Goal: Task Accomplishment & Management: Manage account settings

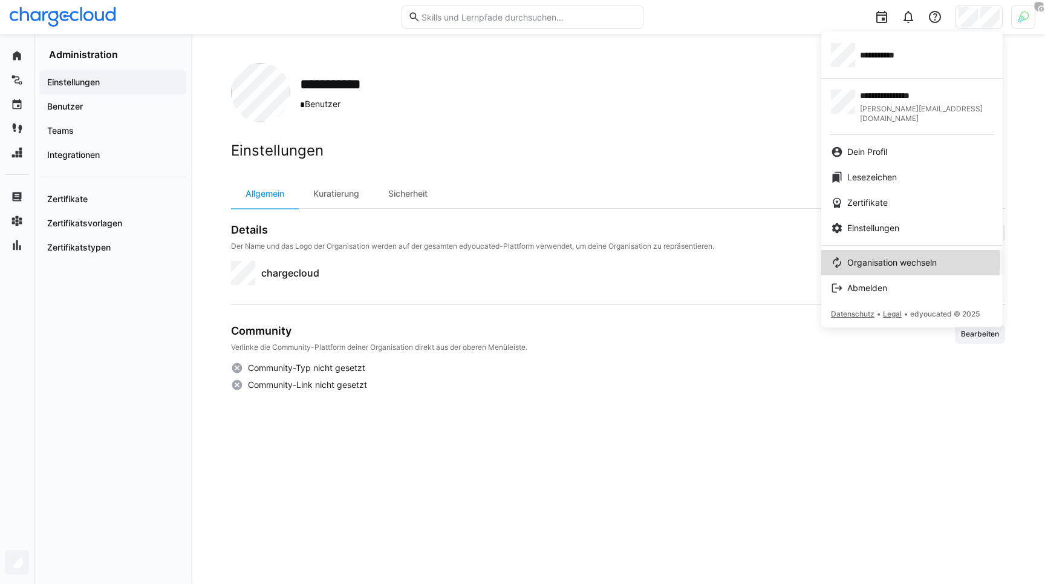
click at [886, 256] on span "Organisation wechseln" at bounding box center [891, 262] width 89 height 12
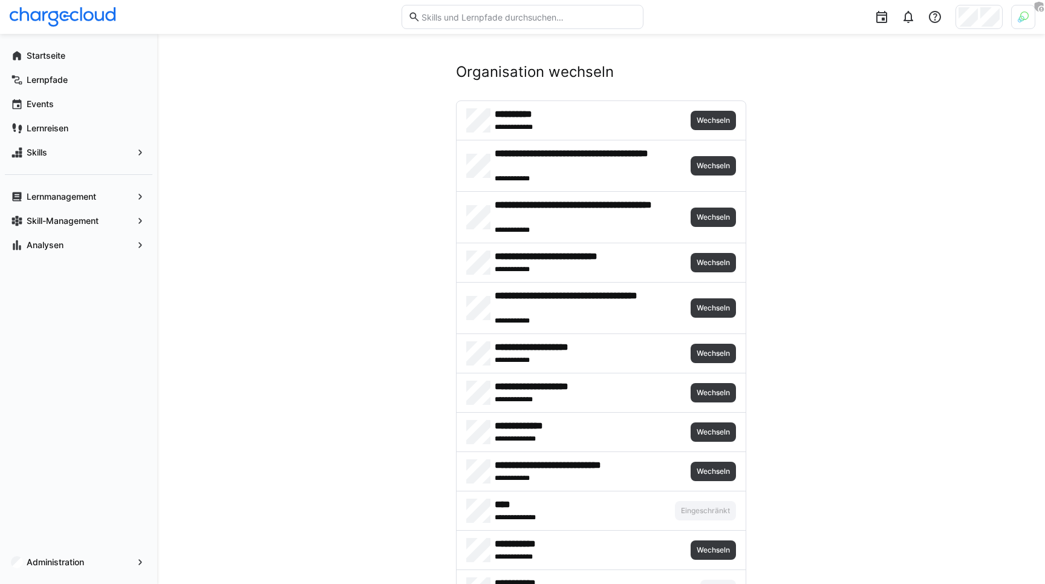
scroll to position [409, 0]
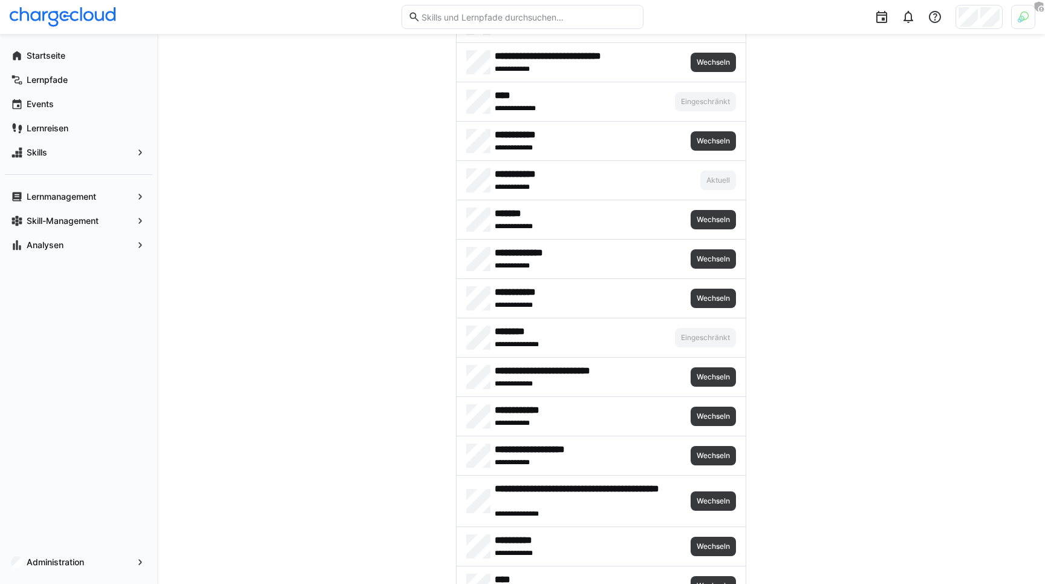
click at [1018, 15] on img at bounding box center [1023, 16] width 11 height 11
click at [889, 142] on span "Aktivieren" at bounding box center [889, 142] width 37 height 10
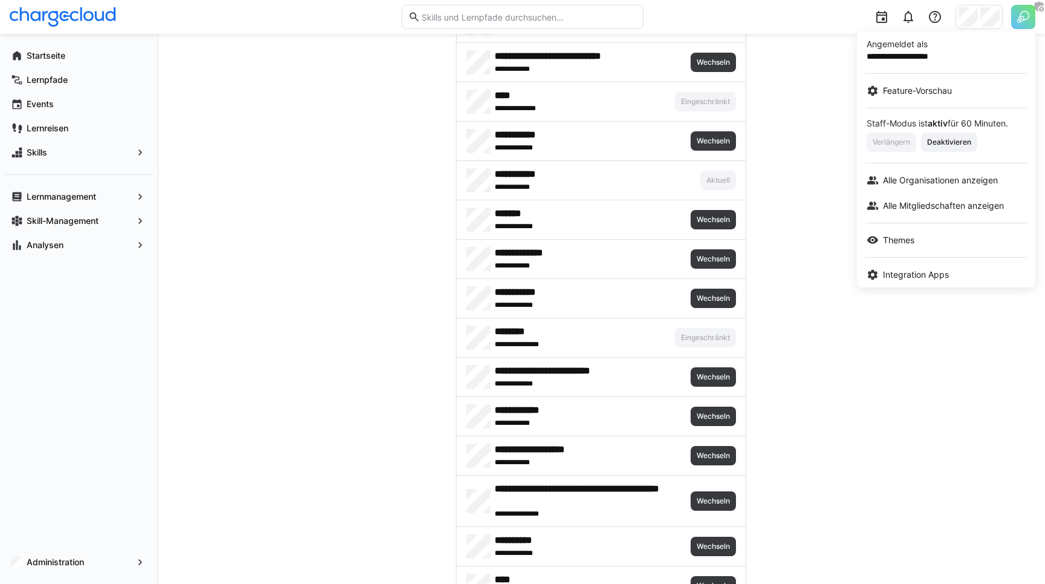
click at [405, 204] on div at bounding box center [522, 292] width 1045 height 584
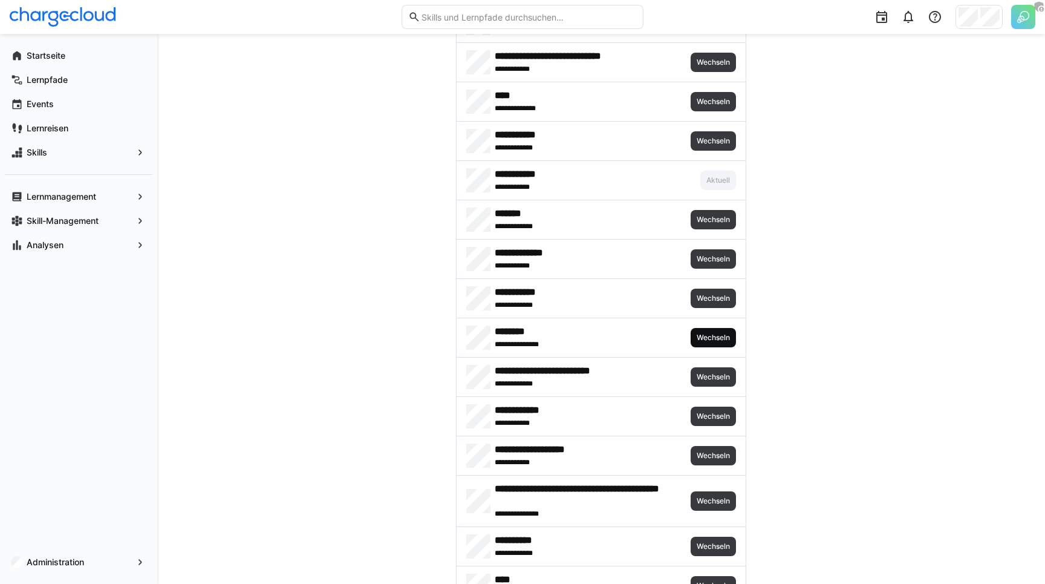
click at [705, 328] on span "Wechseln" at bounding box center [713, 337] width 45 height 19
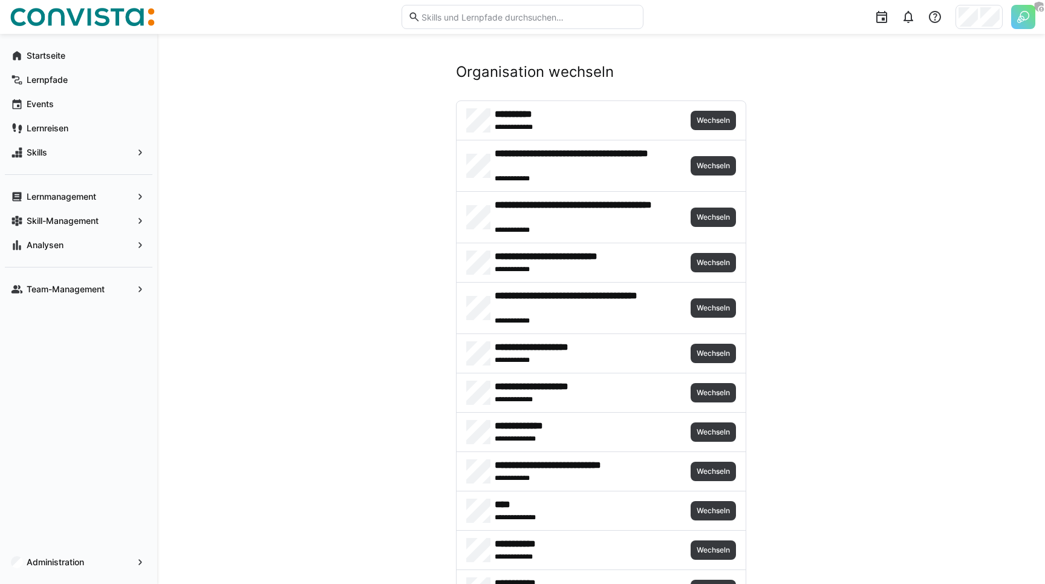
scroll to position [409, 0]
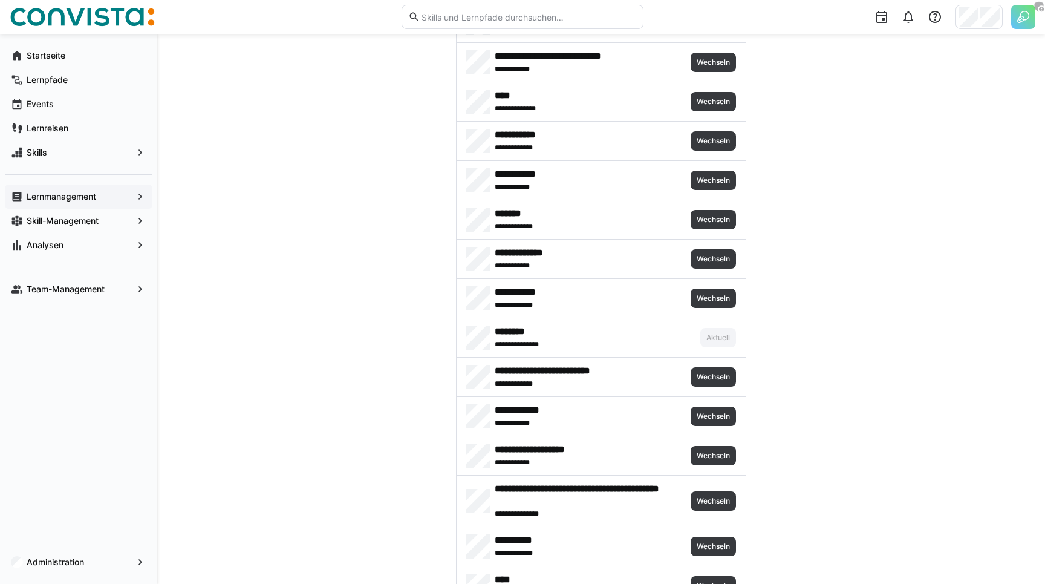
click at [0, 0] on app-navigation-label "Lernmanagement" at bounding box center [0, 0] width 0 height 0
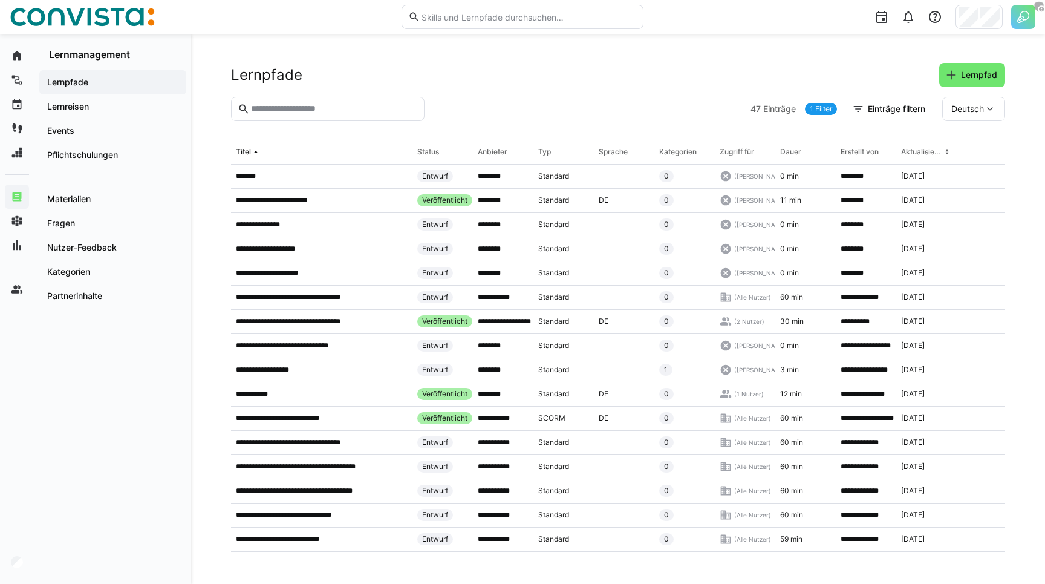
click at [315, 107] on input "text" at bounding box center [334, 108] width 168 height 11
paste input "**********"
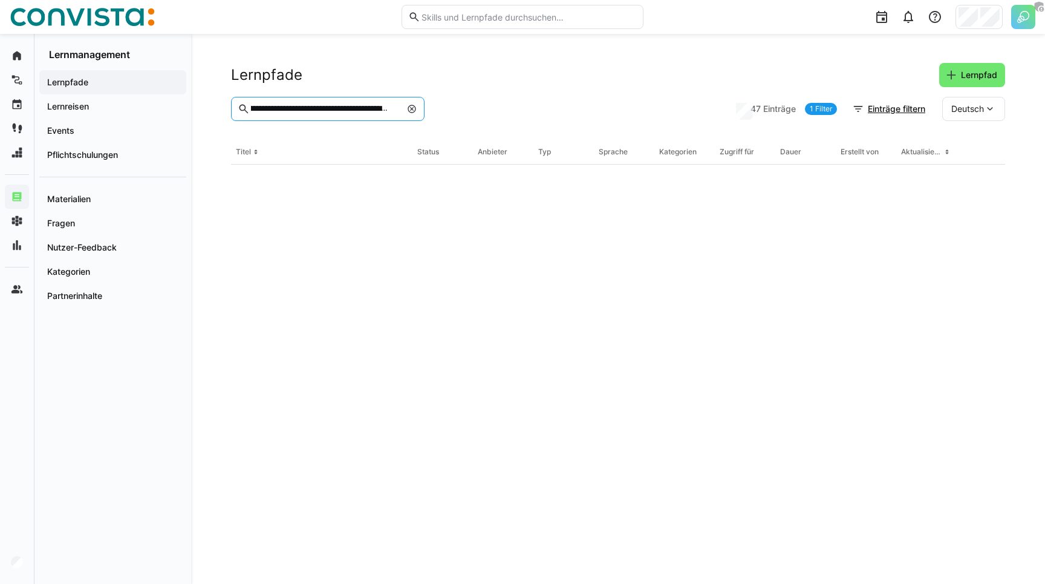
type input "**********"
click at [528, 71] on div "Lernpfade Lernpfad" at bounding box center [618, 75] width 774 height 24
click at [414, 109] on eds-icon at bounding box center [412, 109] width 10 height 10
click at [503, 94] on header "Lernpfade Lernpfad" at bounding box center [618, 80] width 774 height 34
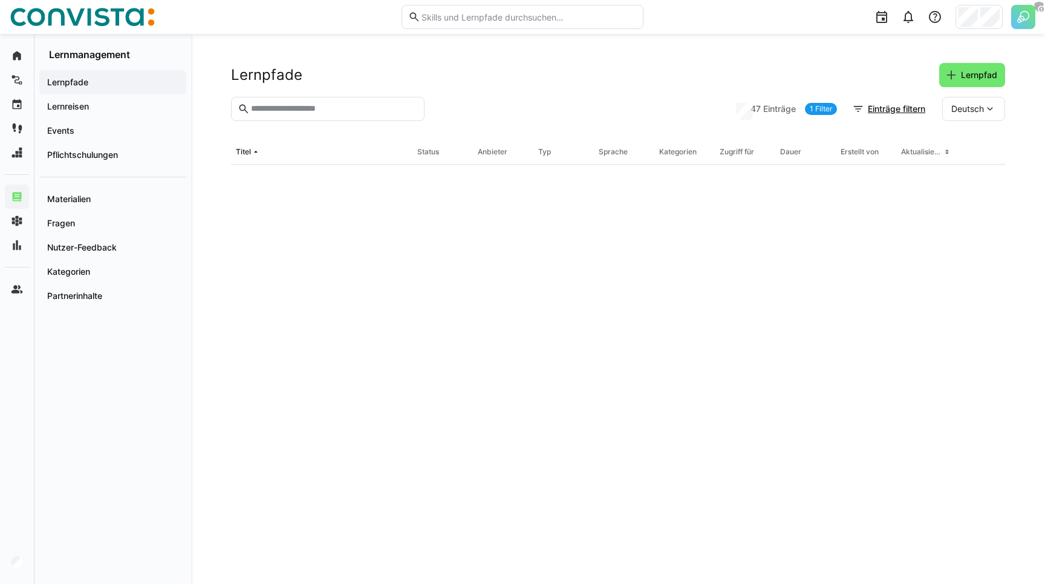
click at [503, 94] on header "Lernpfade Lernpfad" at bounding box center [618, 80] width 774 height 34
click at [498, 71] on div "Lernpfade Lernpfad" at bounding box center [618, 75] width 774 height 24
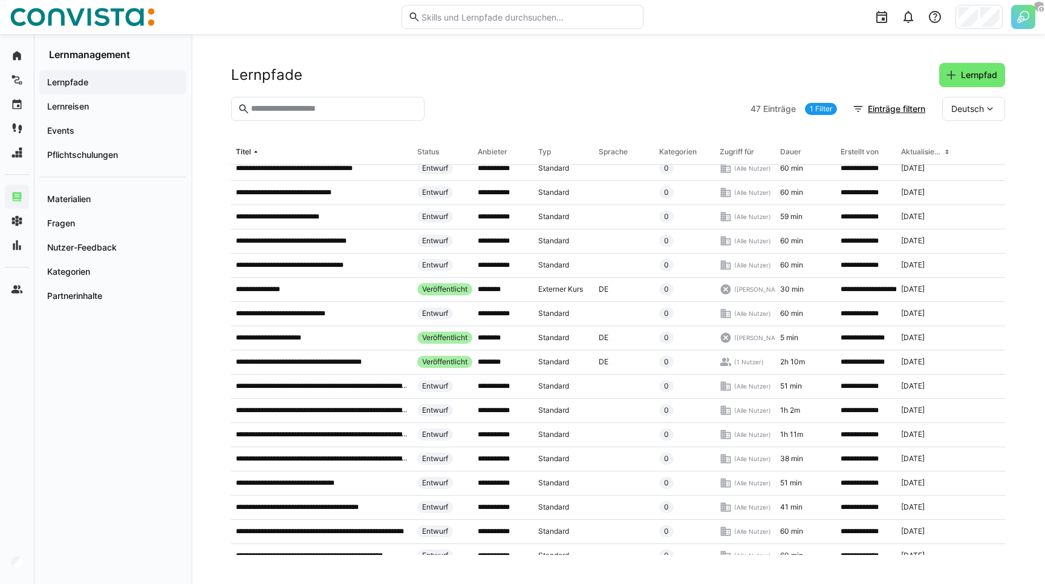
scroll to position [276, 0]
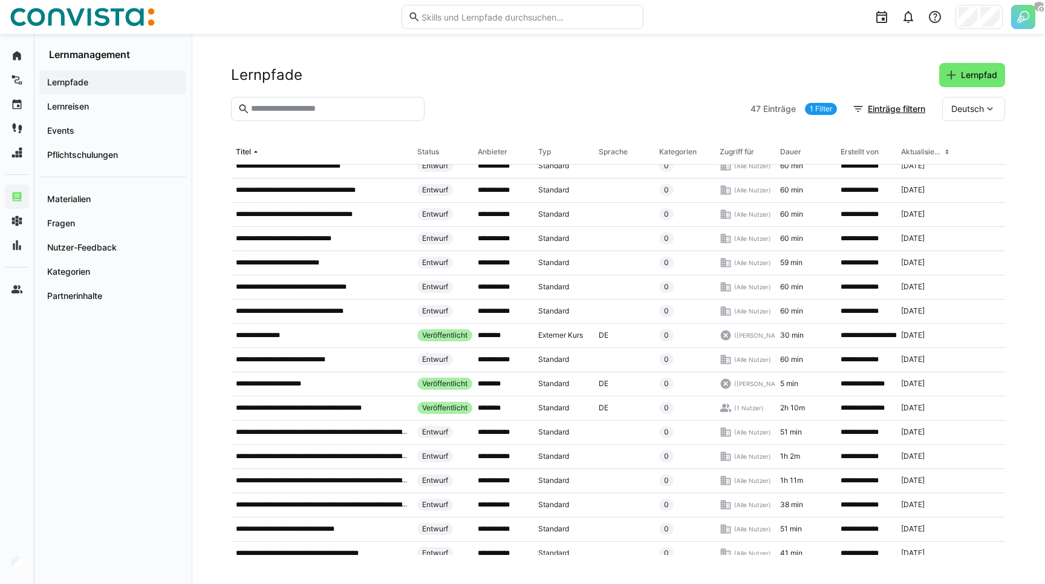
click at [288, 110] on input "text" at bounding box center [334, 108] width 168 height 11
paste input "**********"
type input "**********"
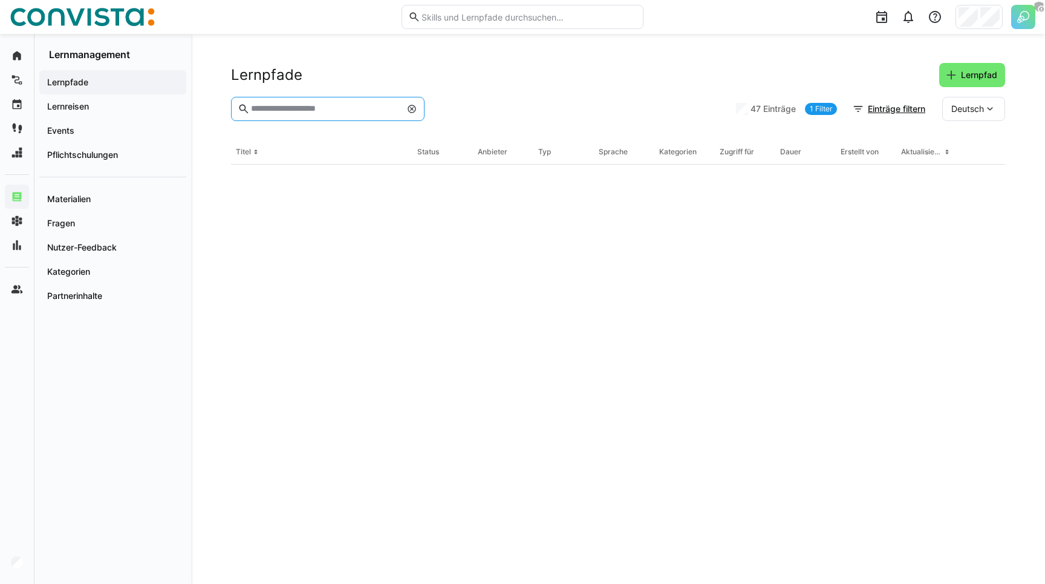
scroll to position [0, 0]
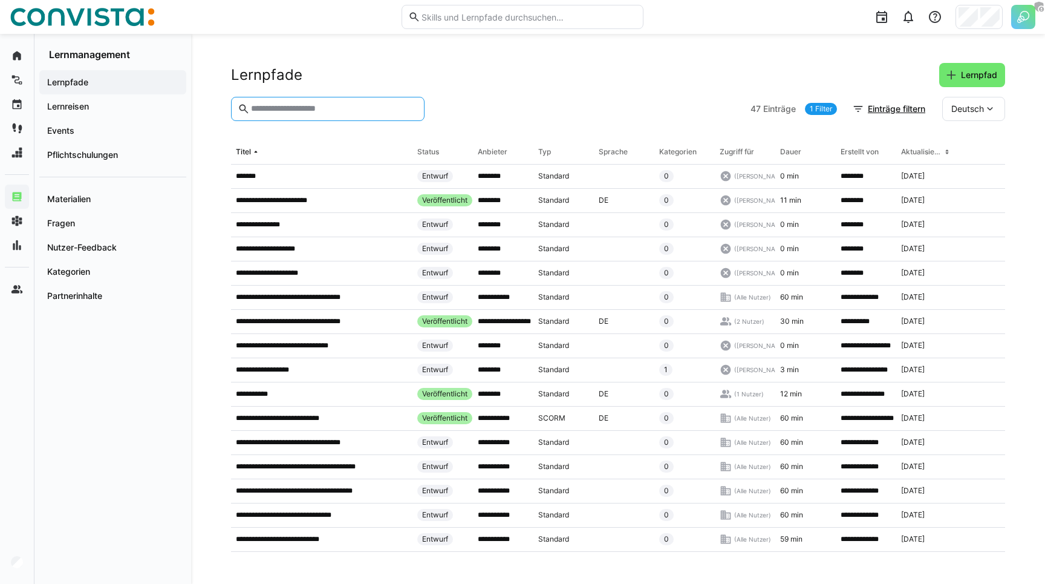
click at [275, 108] on input "text" at bounding box center [334, 108] width 168 height 11
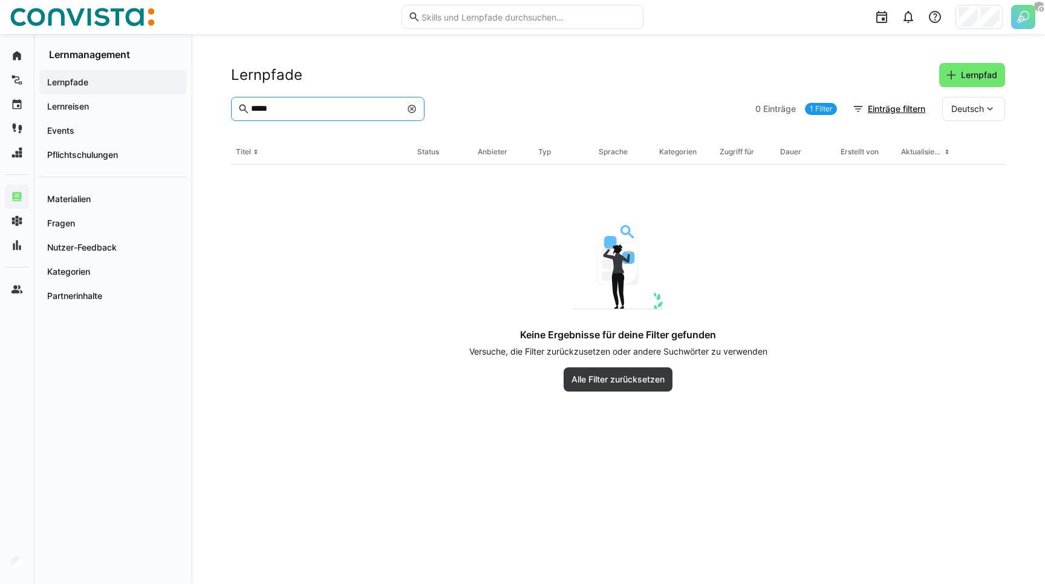
click at [301, 108] on input "*****" at bounding box center [325, 108] width 151 height 11
type input "******"
click at [0, 0] on app-navigation-label "Lernreisen" at bounding box center [0, 0] width 0 height 0
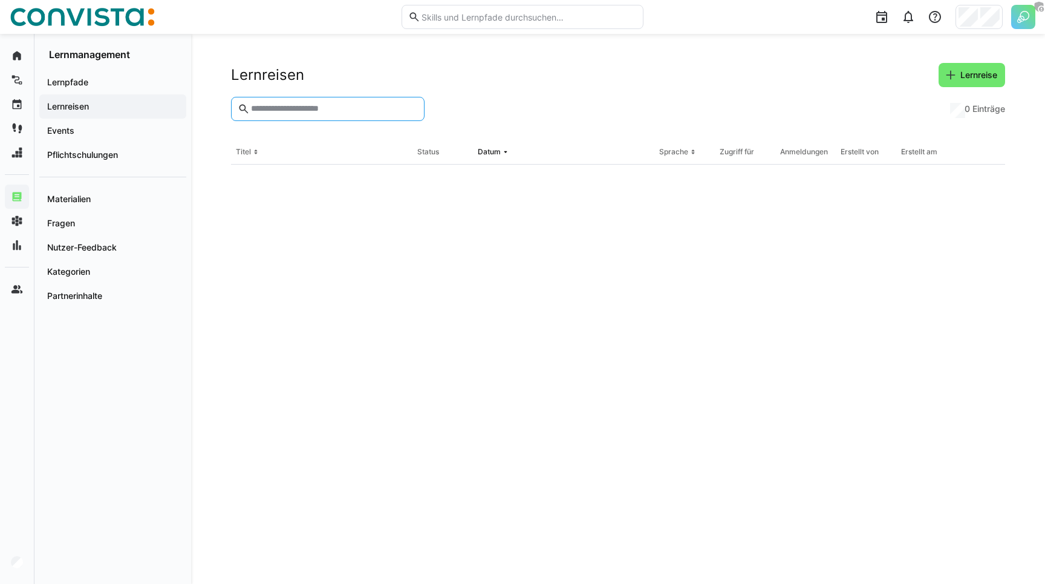
click at [279, 105] on input "text" at bounding box center [334, 108] width 168 height 11
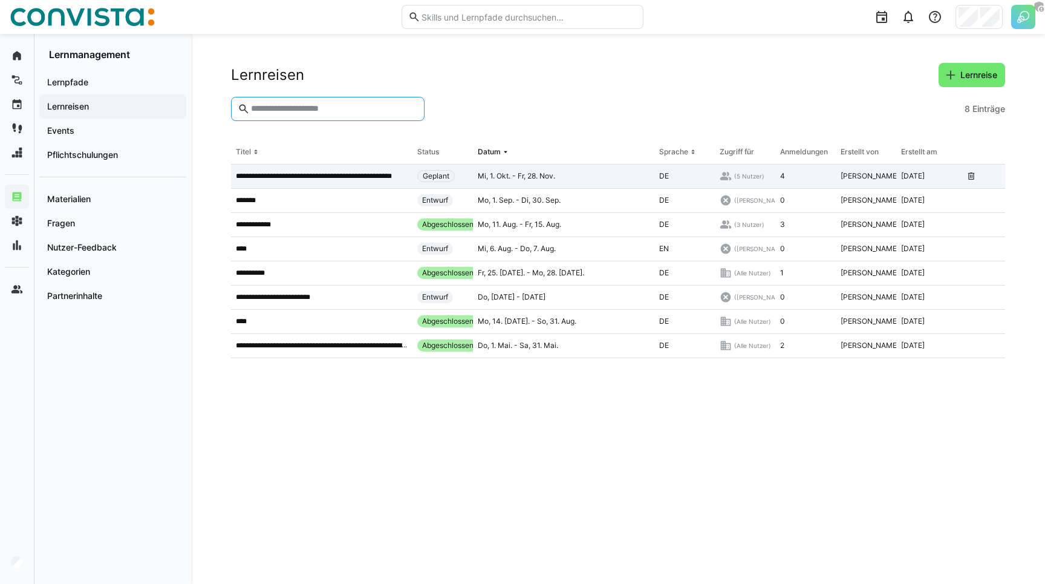
click at [296, 169] on div "**********" at bounding box center [321, 176] width 181 height 24
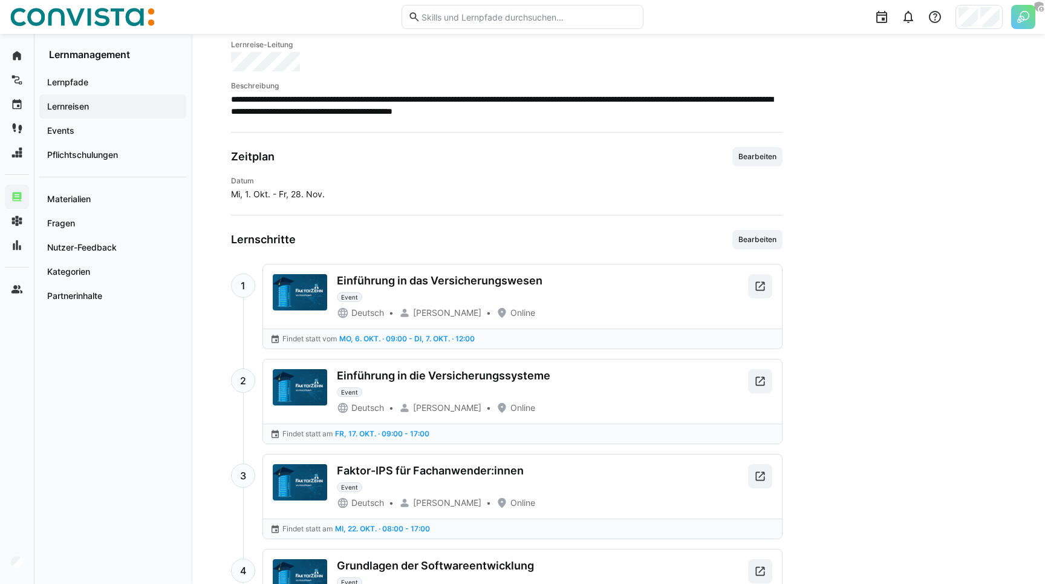
scroll to position [186, 0]
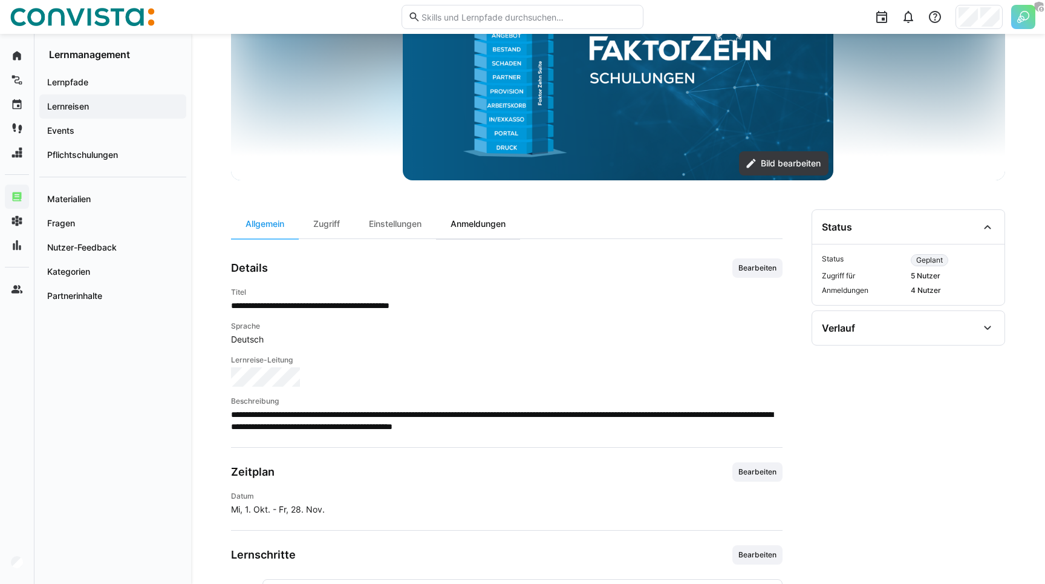
click at [475, 223] on div "Anmeldungen" at bounding box center [478, 223] width 84 height 29
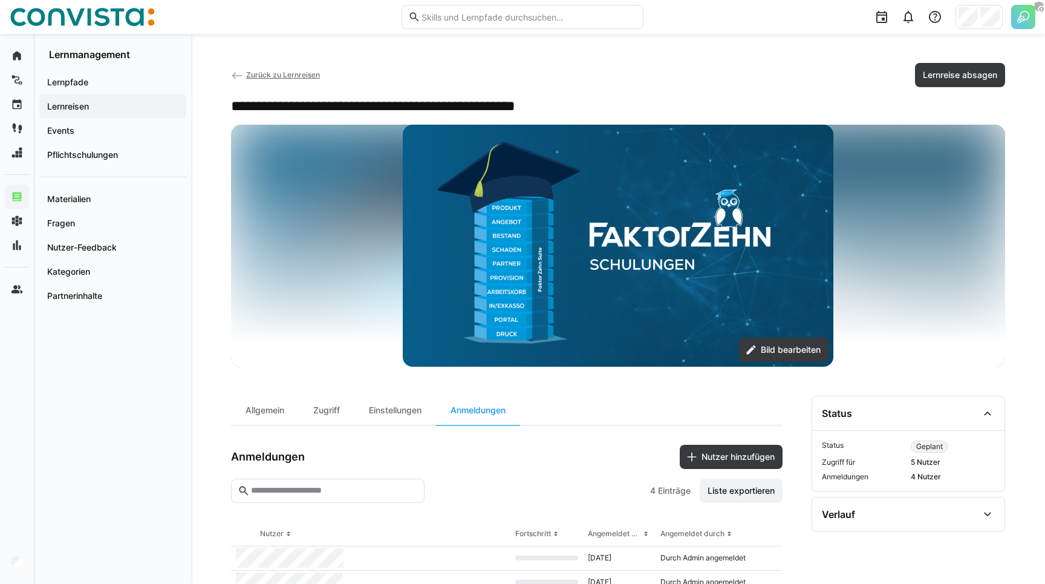
scroll to position [88, 0]
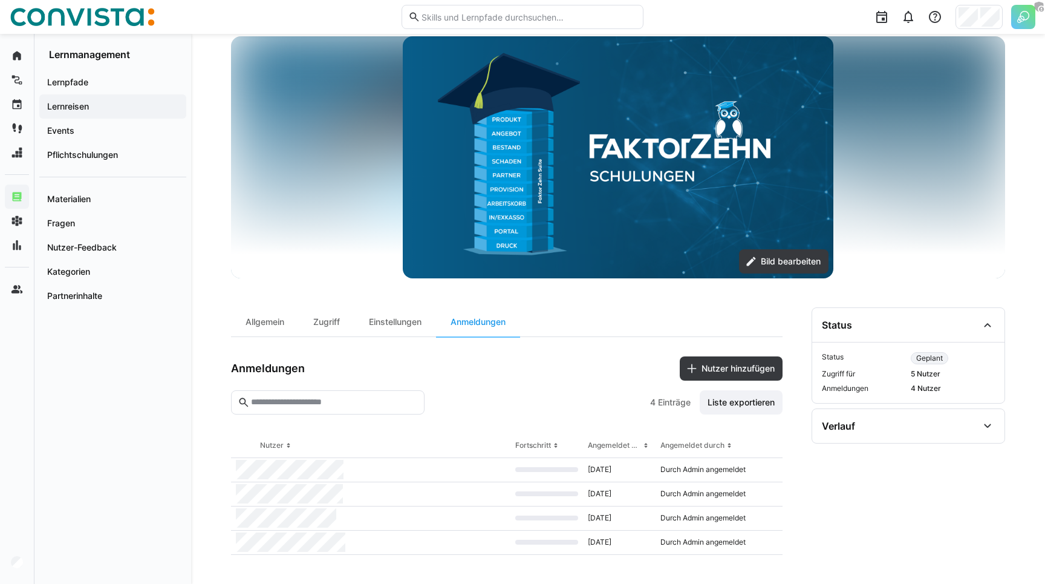
click at [423, 376] on div "Anmeldungen Nutzer hinzufügen" at bounding box center [506, 368] width 551 height 24
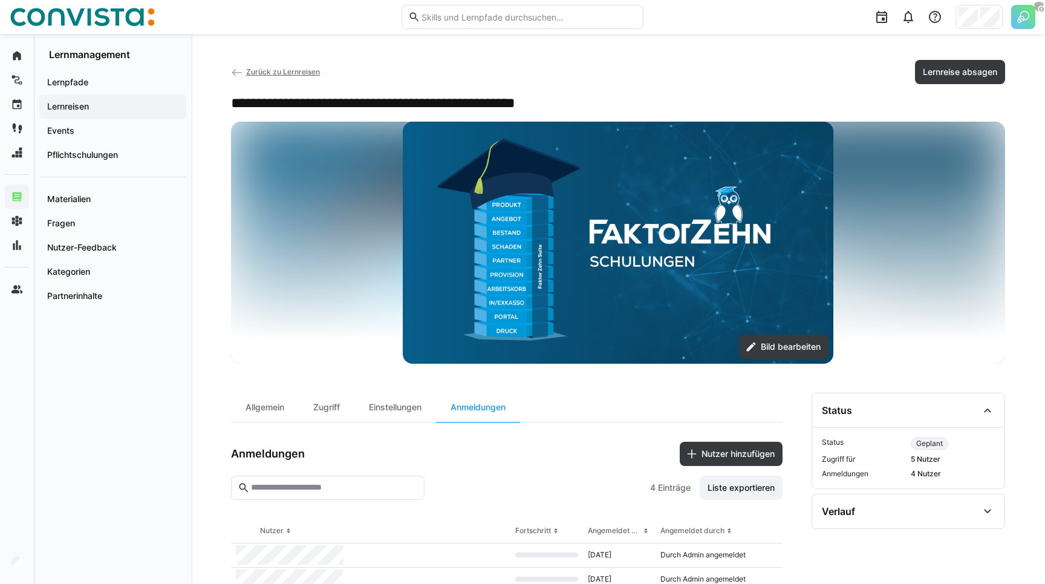
scroll to position [2, 0]
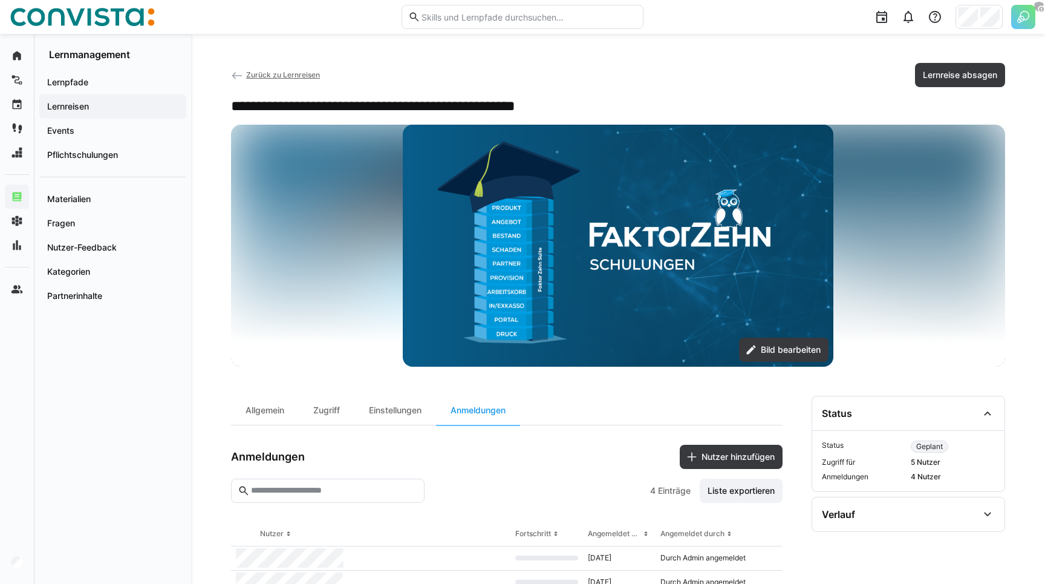
scroll to position [88, 0]
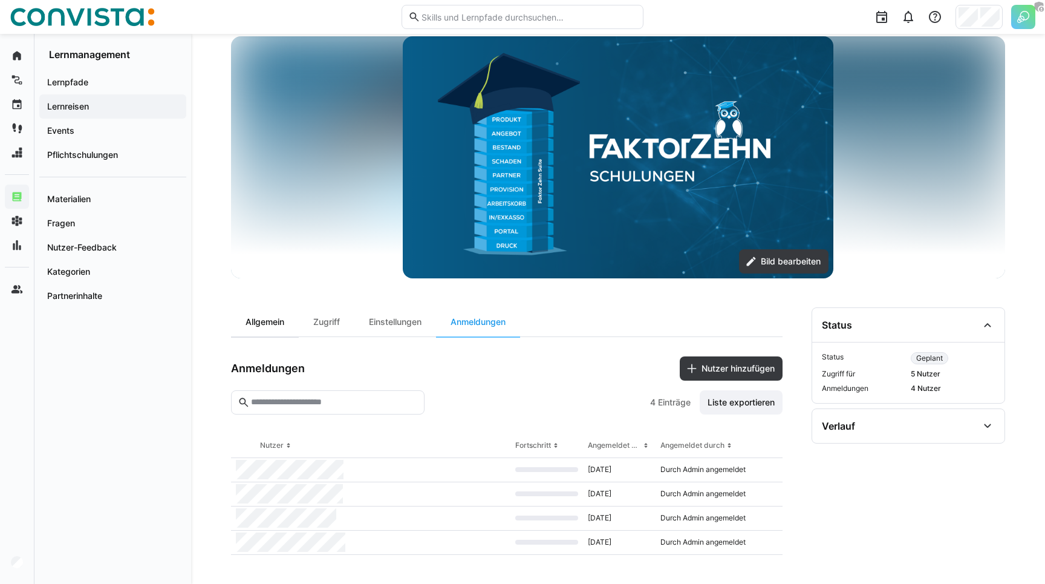
click at [266, 320] on div "Allgemein" at bounding box center [265, 321] width 68 height 29
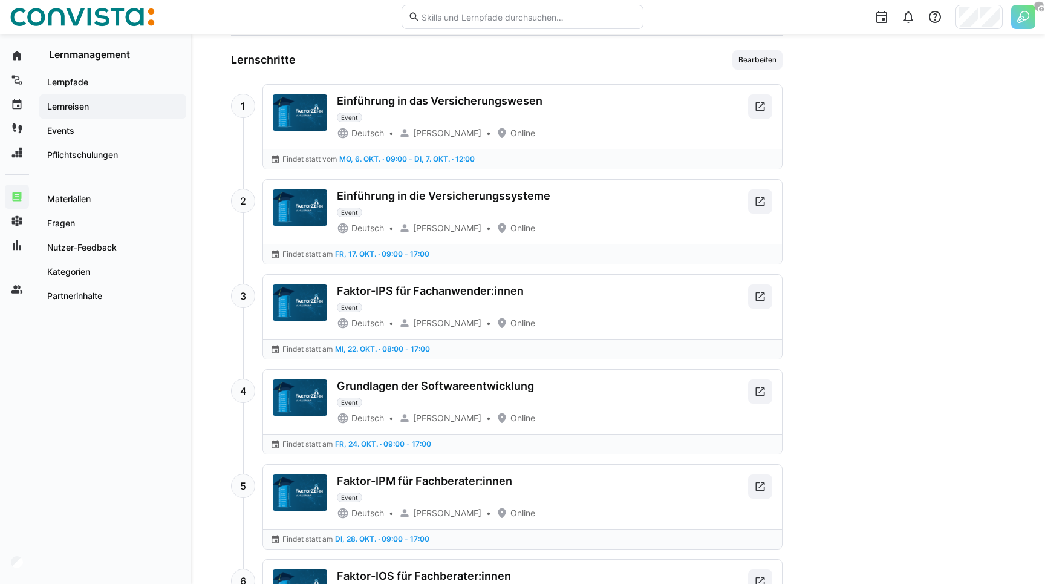
scroll to position [691, 0]
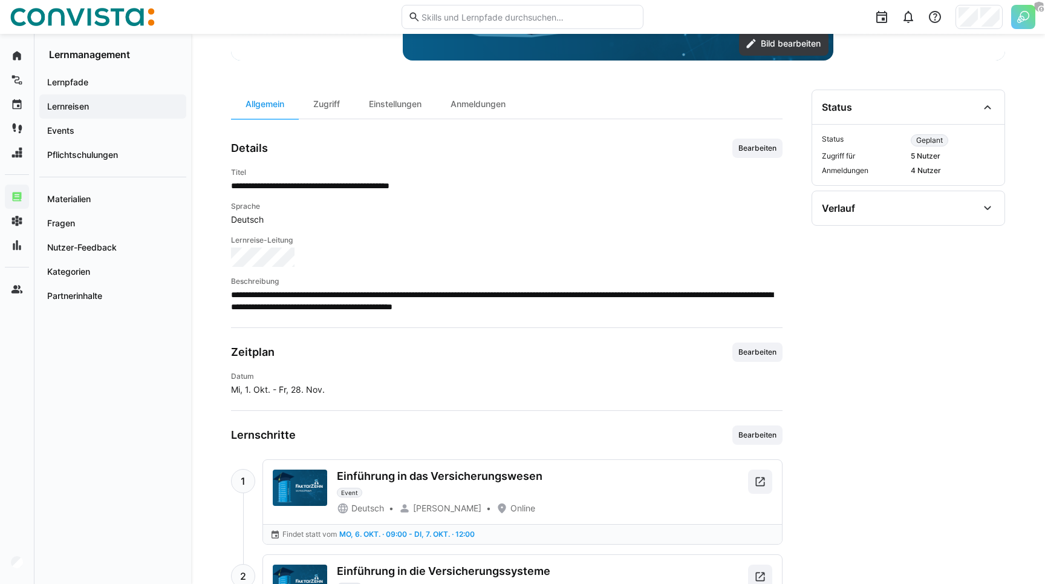
scroll to position [140, 0]
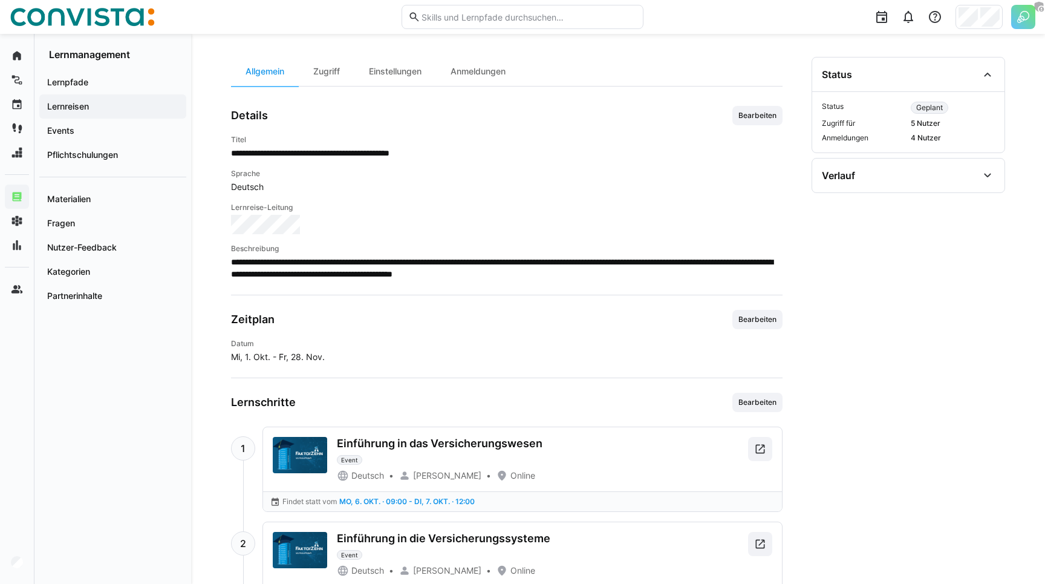
scroll to position [462, 0]
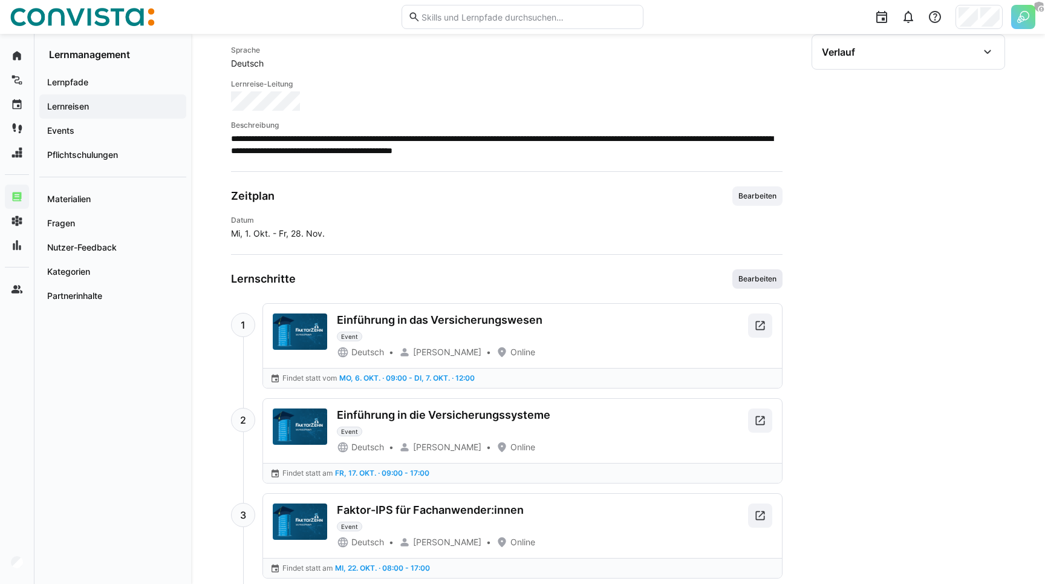
click at [761, 281] on span "Bearbeiten" at bounding box center [757, 279] width 41 height 10
click at [752, 278] on span "Bearbeiten" at bounding box center [757, 279] width 41 height 10
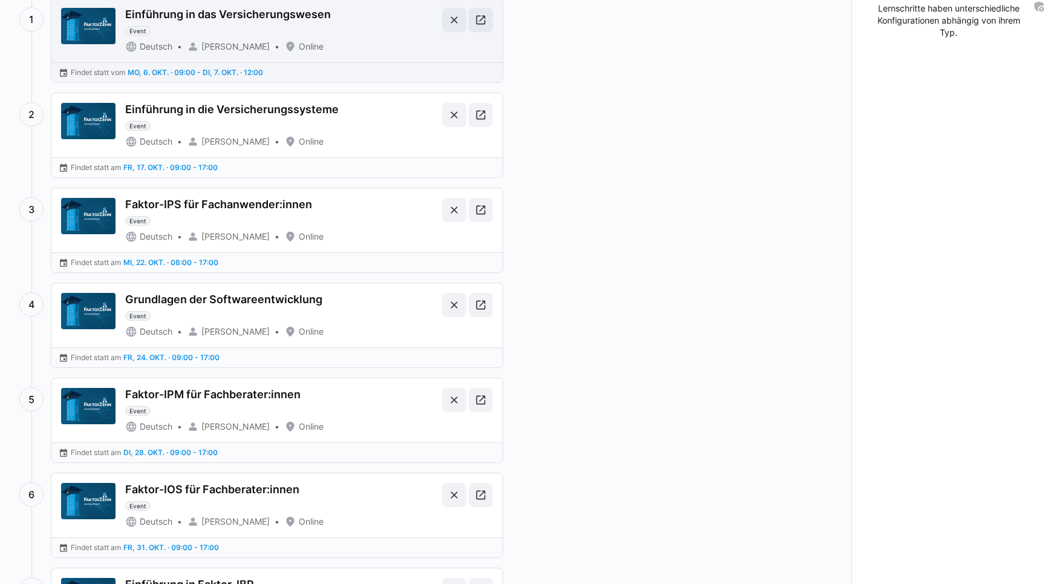
scroll to position [454, 0]
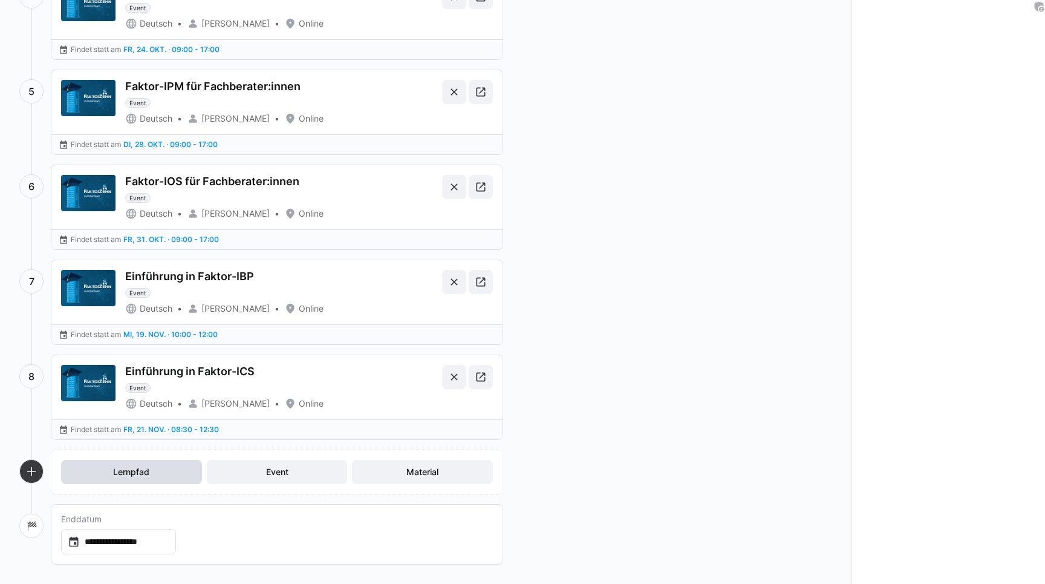
click at [129, 469] on span "Lernpfad" at bounding box center [131, 472] width 40 height 12
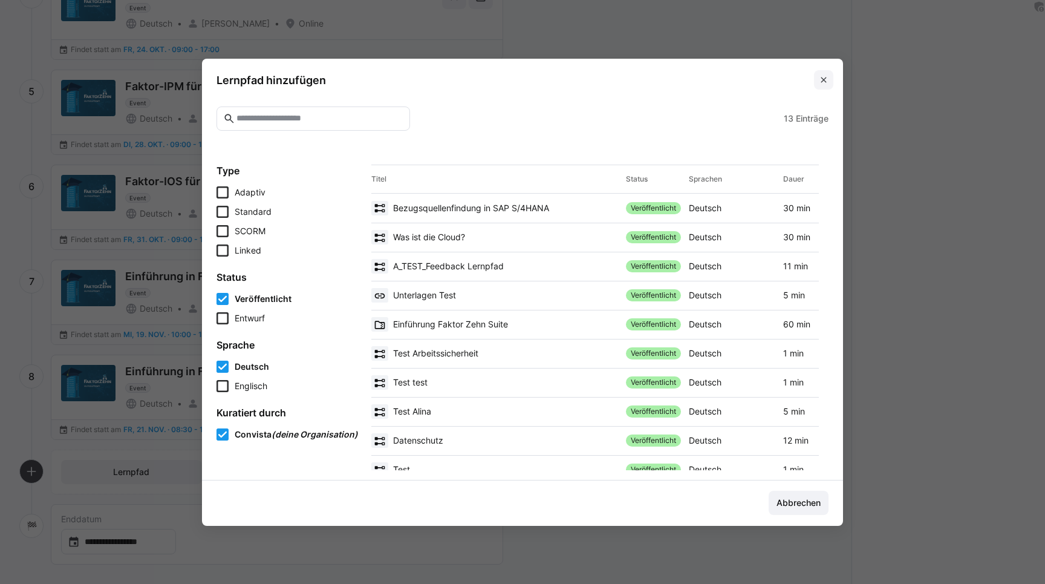
click at [827, 83] on eds-icon at bounding box center [824, 80] width 10 height 10
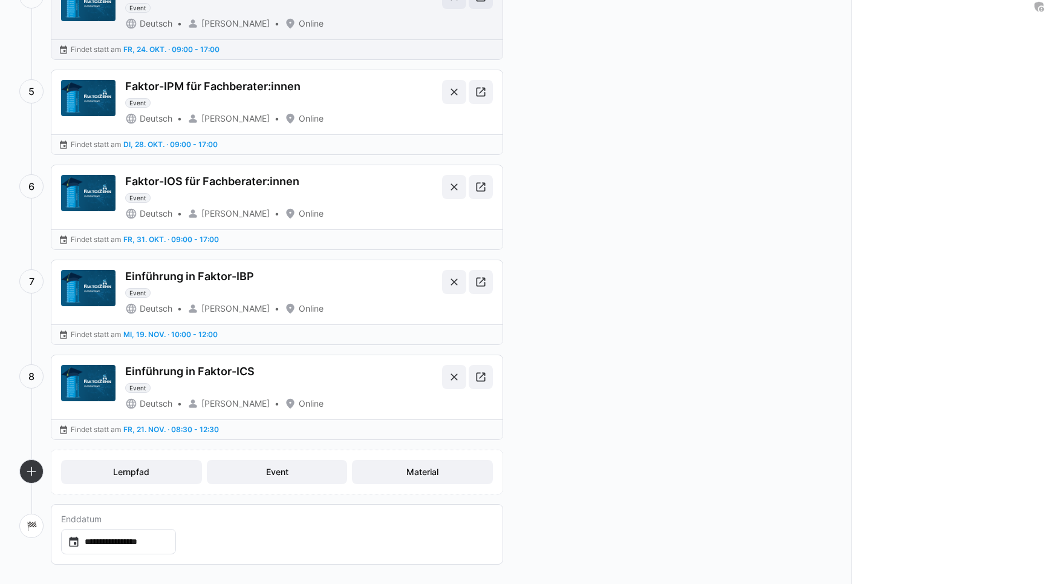
scroll to position [0, 0]
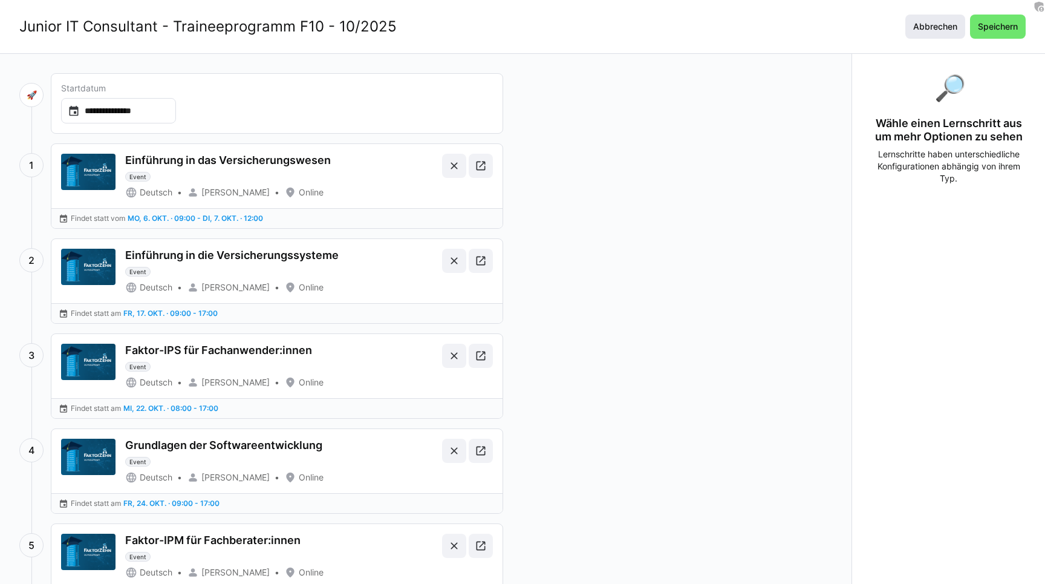
click at [922, 27] on span "Abbrechen" at bounding box center [935, 27] width 48 height 12
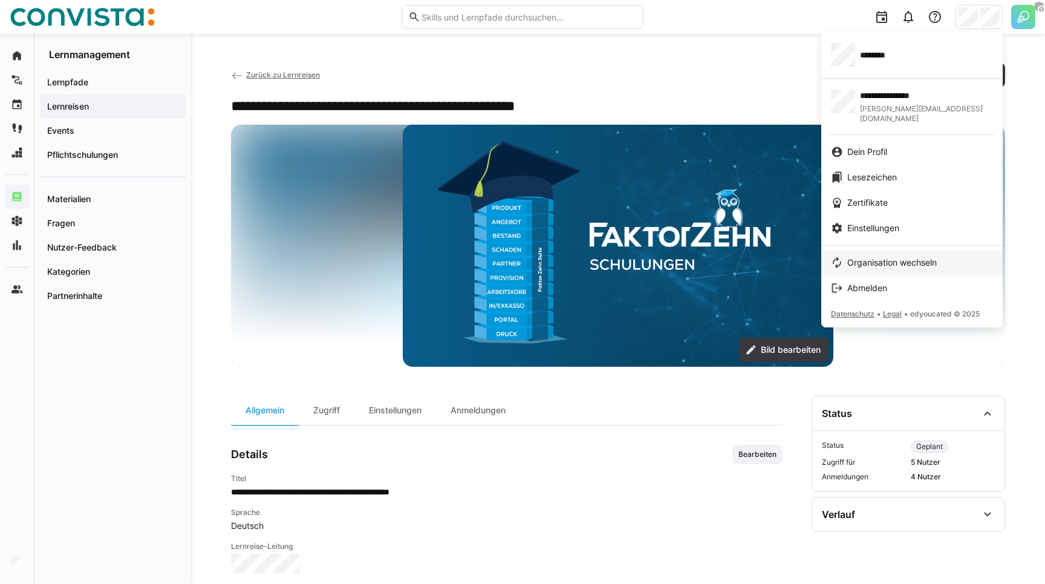
click at [862, 256] on span "Organisation wechseln" at bounding box center [891, 262] width 89 height 12
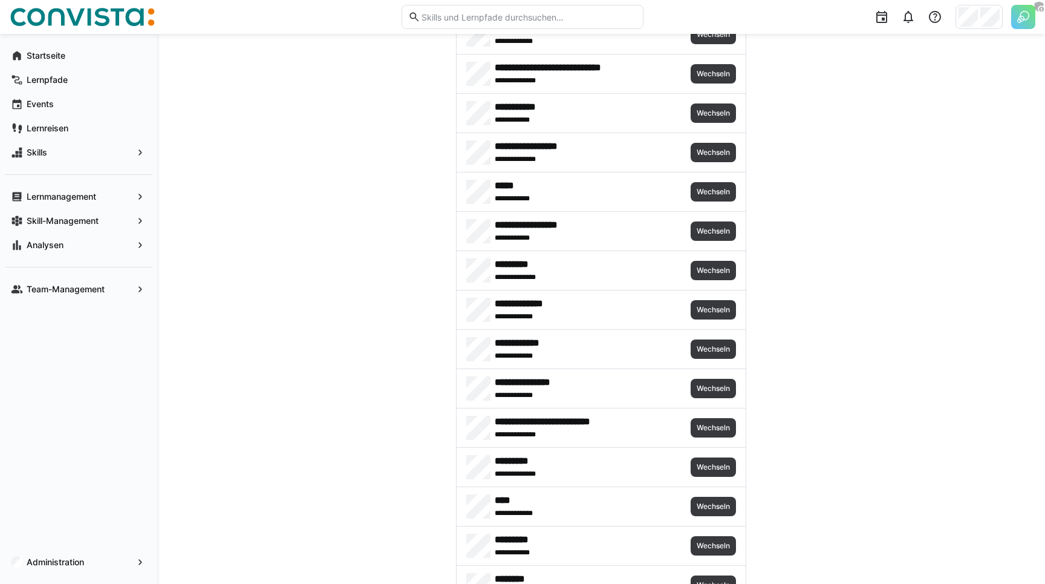
scroll to position [2646, 0]
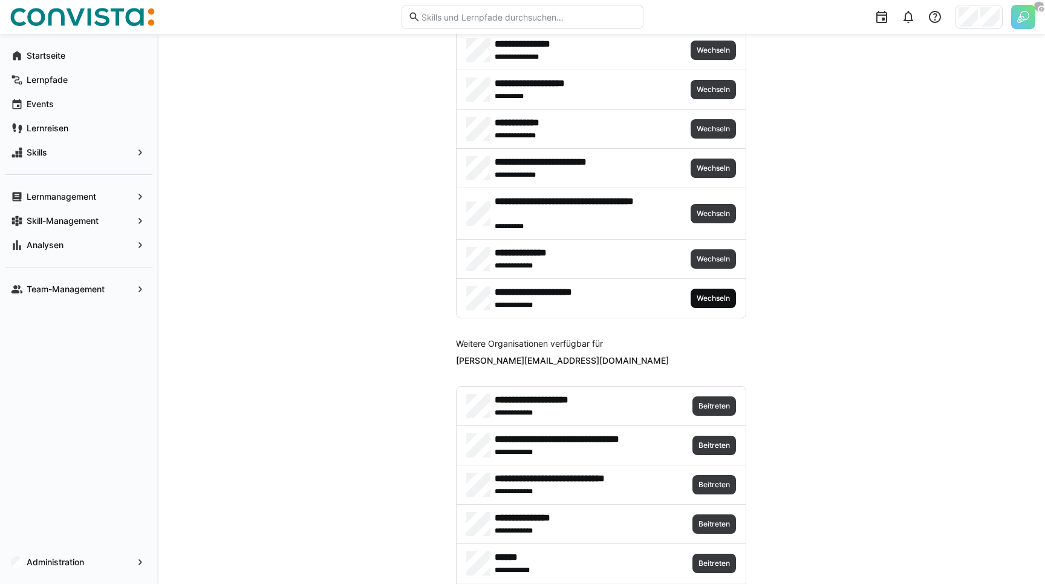
click at [714, 301] on span "Wechseln" at bounding box center [713, 298] width 36 height 10
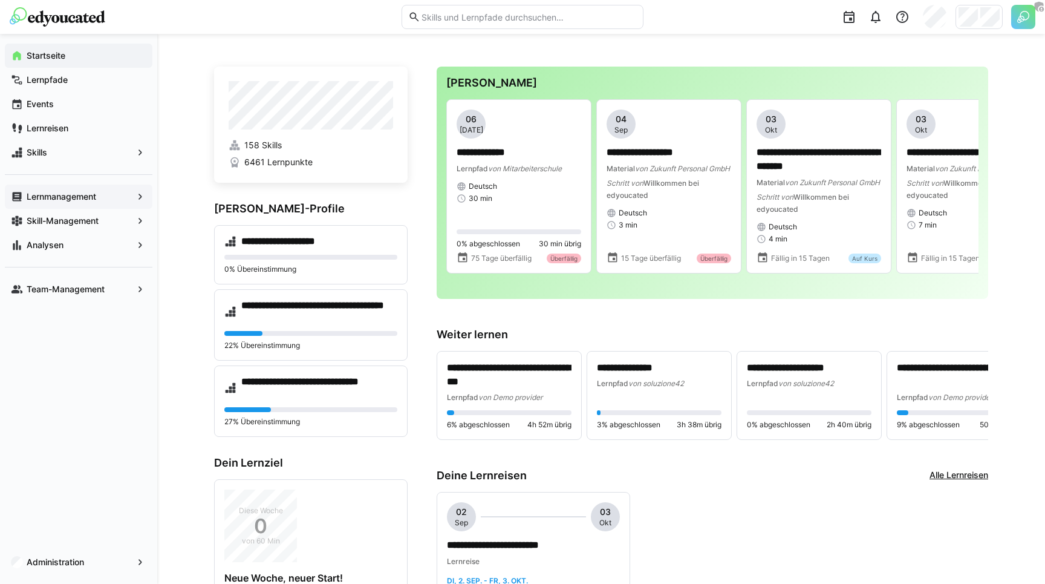
click at [0, 0] on app-navigation-label "Lernmanagement" at bounding box center [0, 0] width 0 height 0
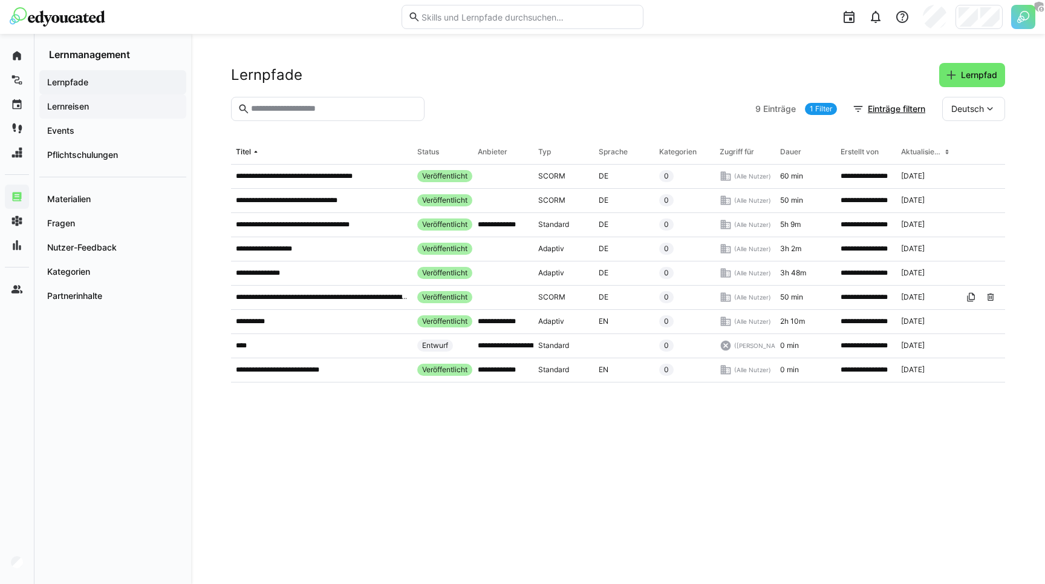
click at [0, 0] on app-navigation-label "Lernreisen" at bounding box center [0, 0] width 0 height 0
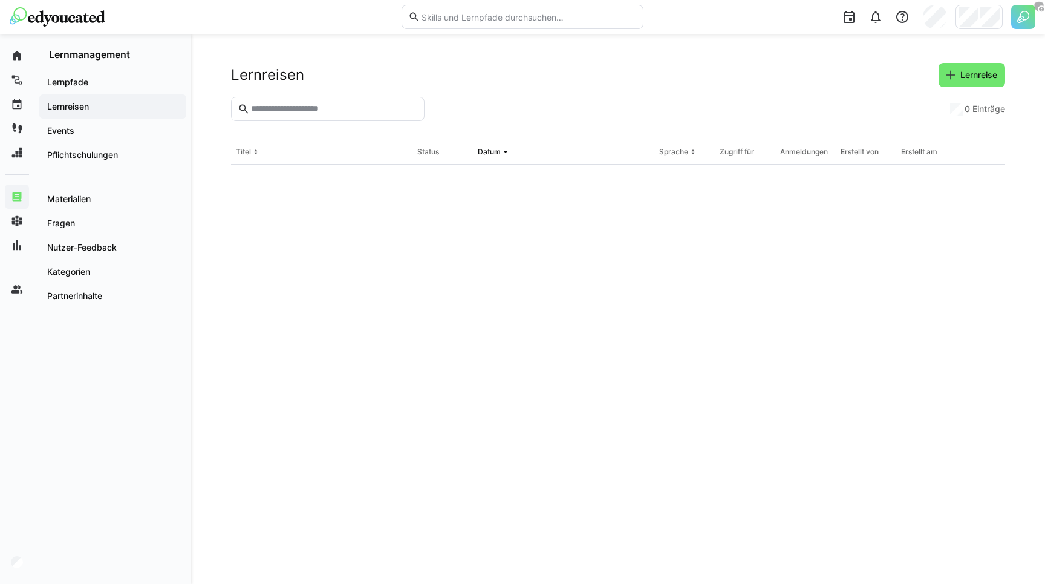
click at [479, 108] on div at bounding box center [687, 109] width 516 height 24
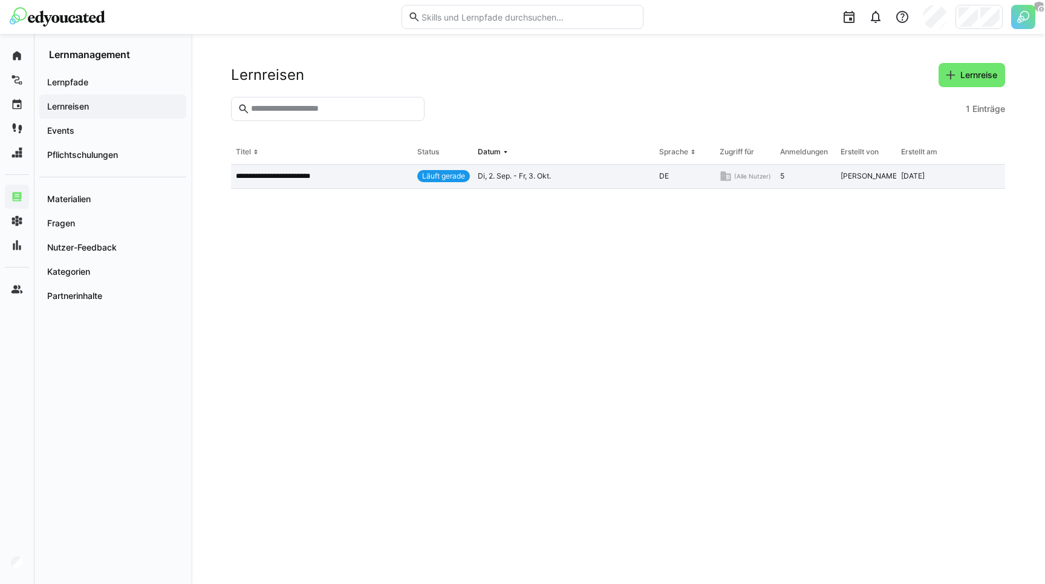
click at [291, 181] on div "**********" at bounding box center [321, 176] width 181 height 24
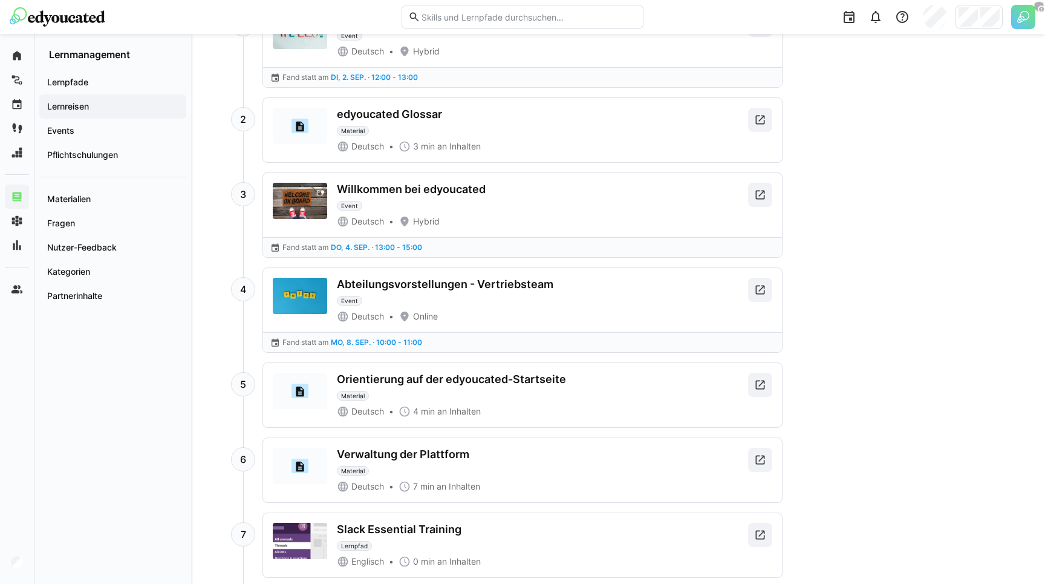
scroll to position [698, 0]
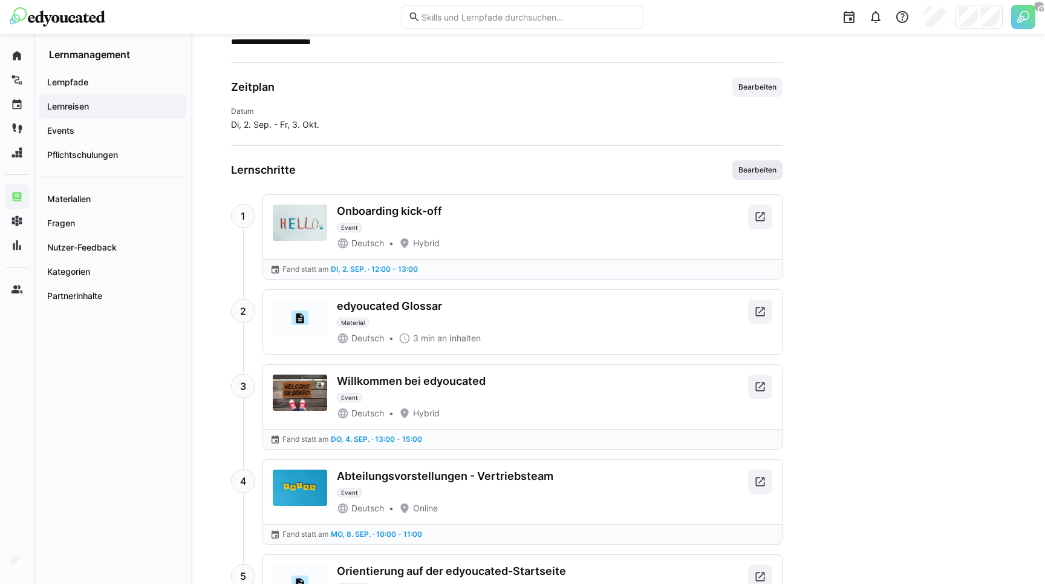
click at [746, 171] on span "Bearbeiten" at bounding box center [757, 170] width 41 height 10
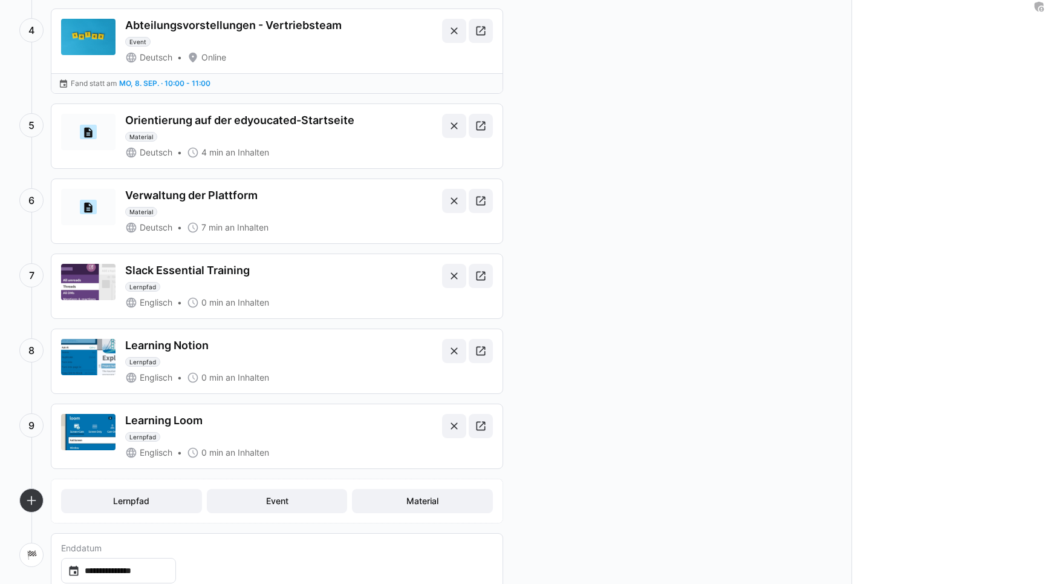
scroll to position [429, 0]
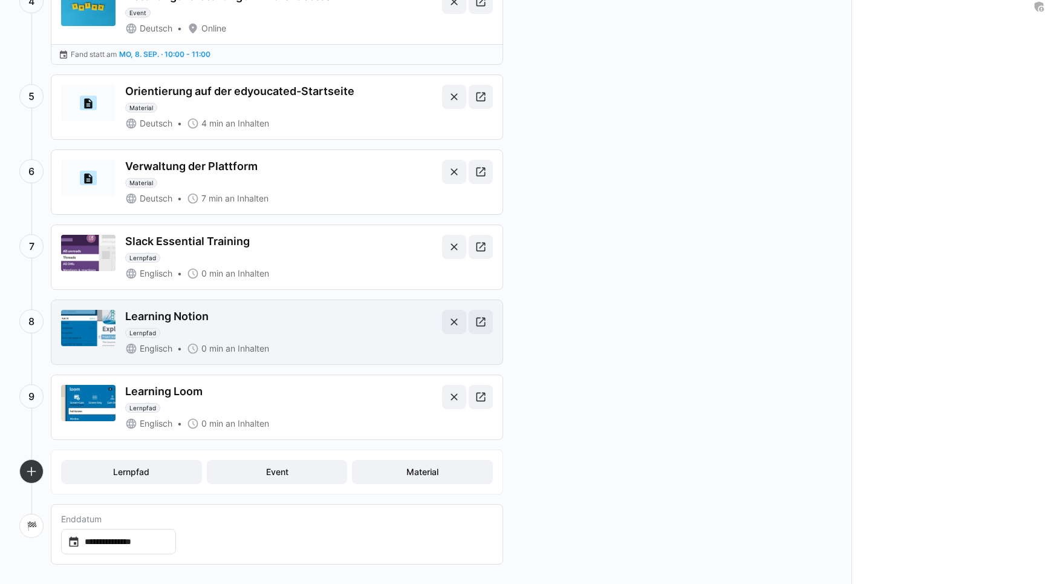
click at [171, 322] on div "Learning Notion" at bounding box center [166, 316] width 83 height 13
click at [479, 324] on eds-icon at bounding box center [481, 322] width 12 height 12
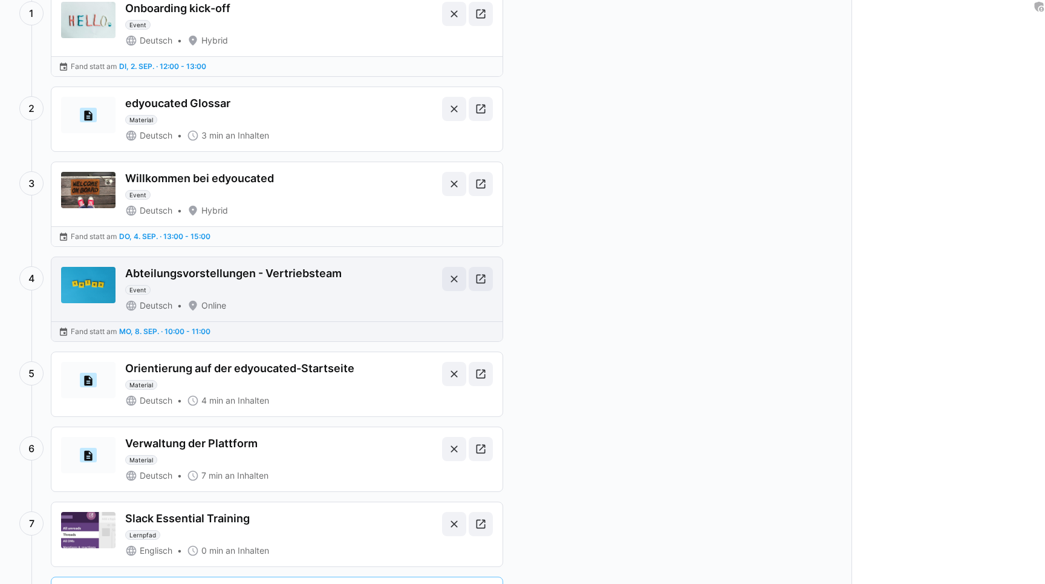
scroll to position [0, 0]
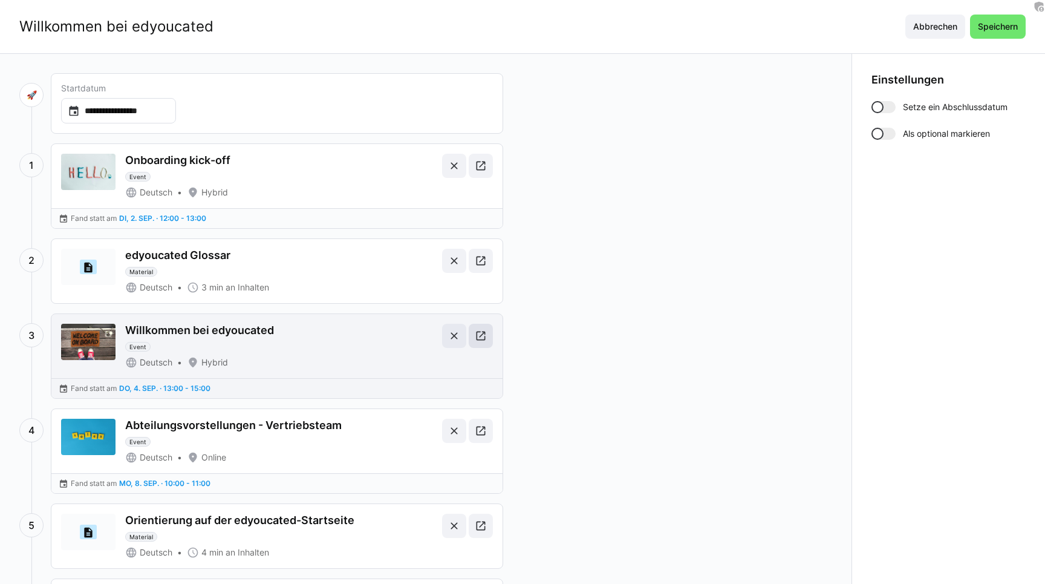
click at [484, 337] on eds-icon at bounding box center [481, 336] width 12 height 12
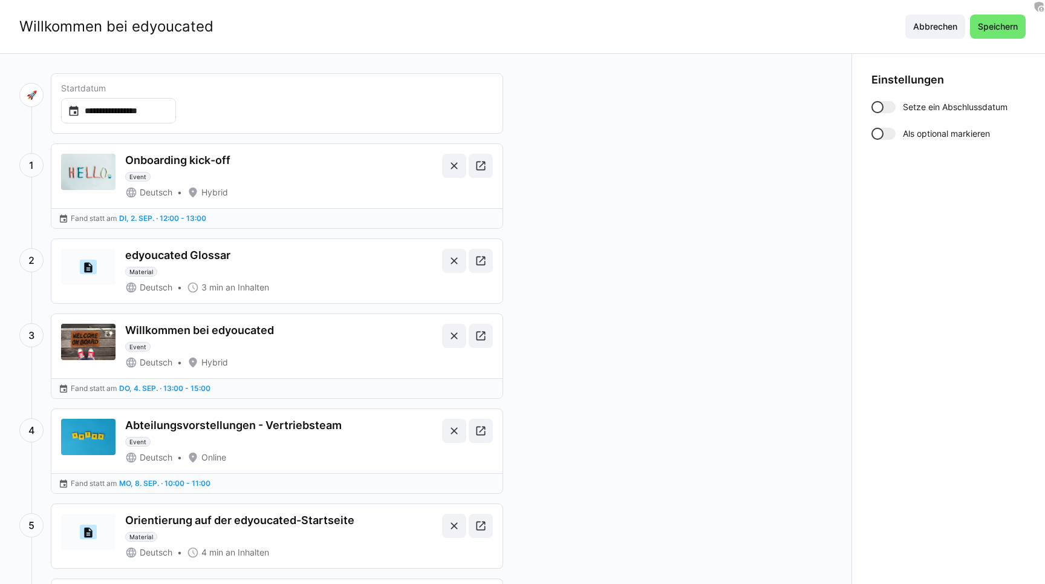
click at [683, 279] on div "**********" at bounding box center [425, 533] width 851 height 958
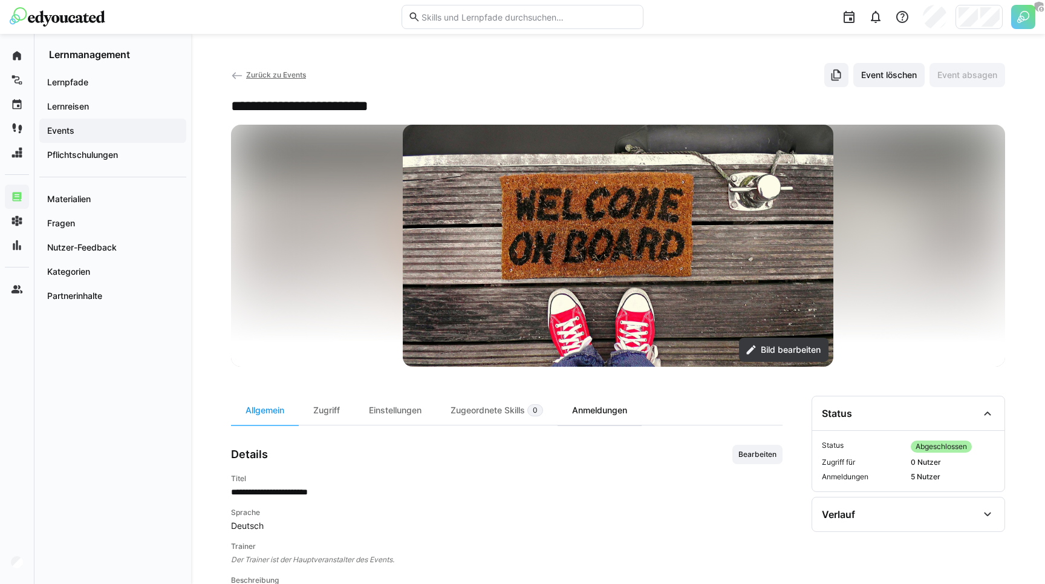
click at [638, 418] on div "Anmeldungen" at bounding box center [600, 409] width 84 height 29
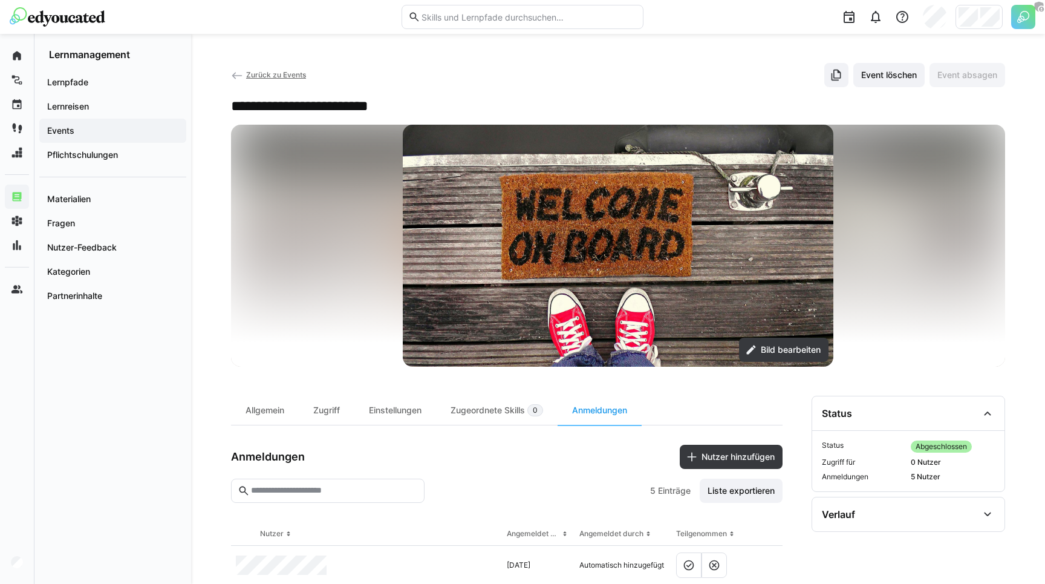
scroll to position [187, 0]
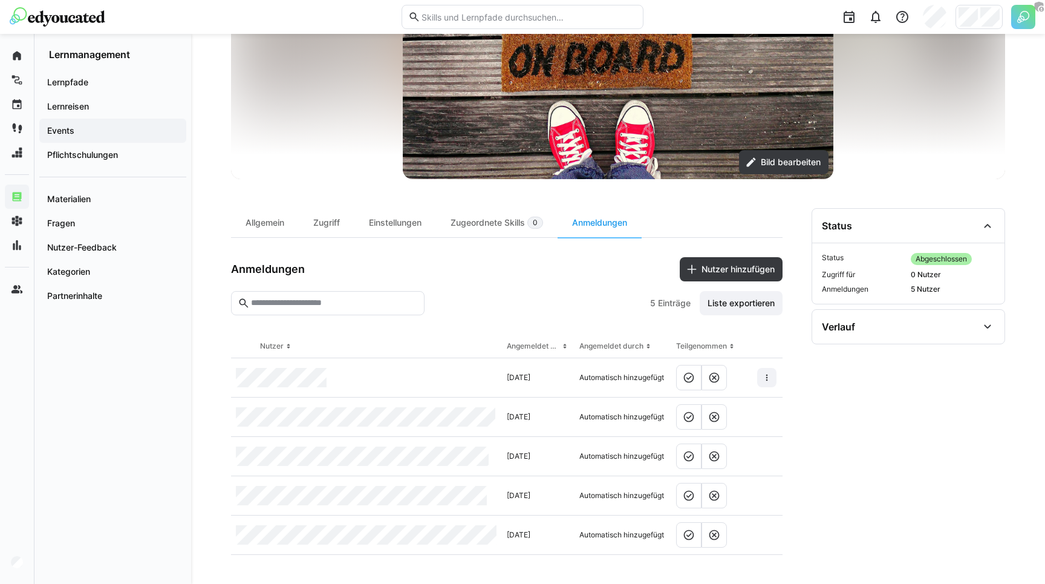
click at [607, 386] on div "Automatisch hinzugefügt" at bounding box center [622, 377] width 97 height 39
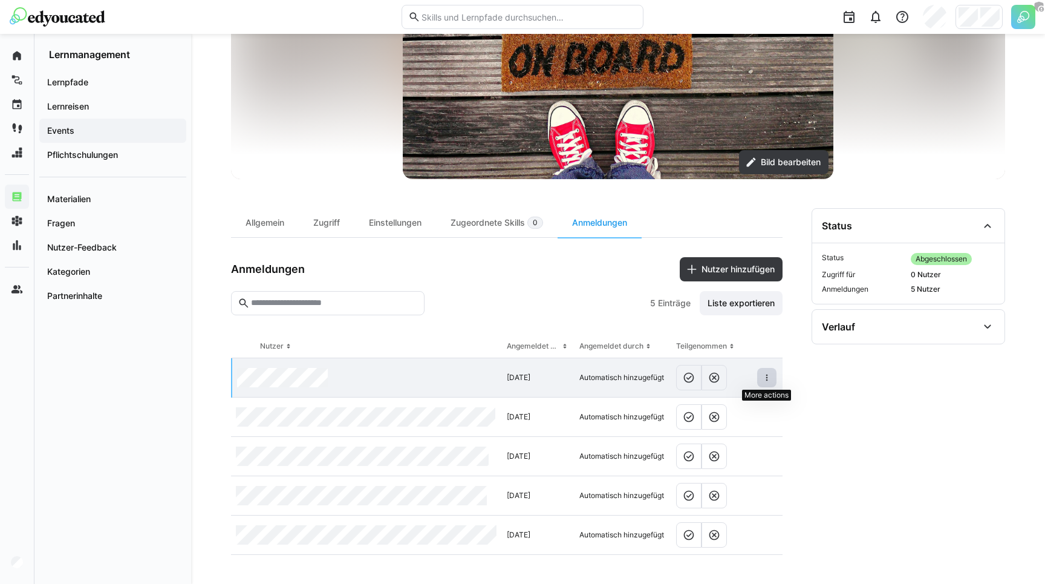
click at [775, 379] on span at bounding box center [766, 377] width 19 height 19
click at [650, 302] on span "5" at bounding box center [652, 303] width 5 height 12
click at [619, 295] on div at bounding box center [537, 303] width 216 height 24
click at [410, 224] on div "Einstellungen" at bounding box center [395, 222] width 82 height 29
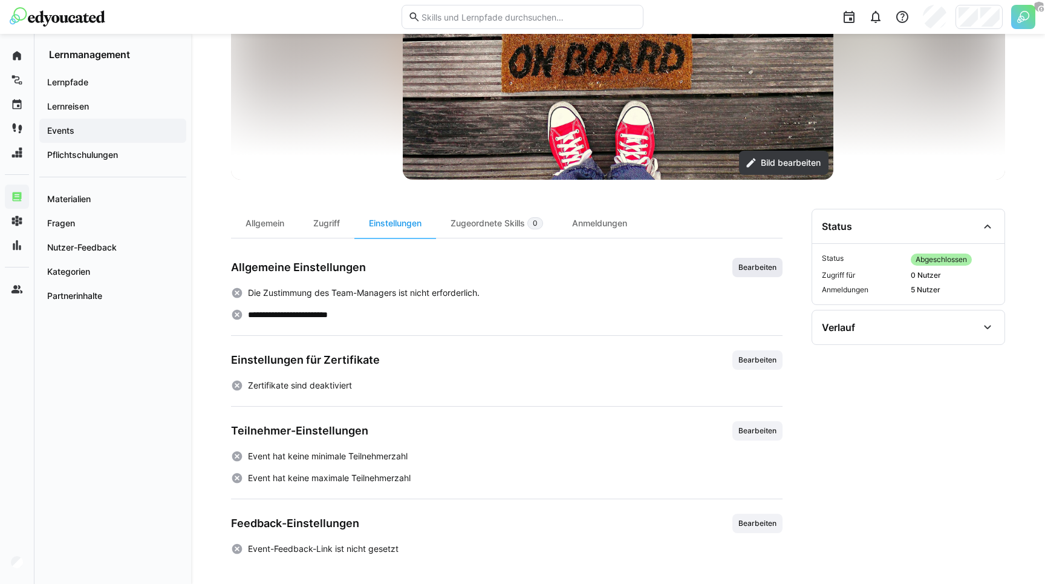
click at [759, 268] on span "Bearbeiten" at bounding box center [757, 267] width 41 height 10
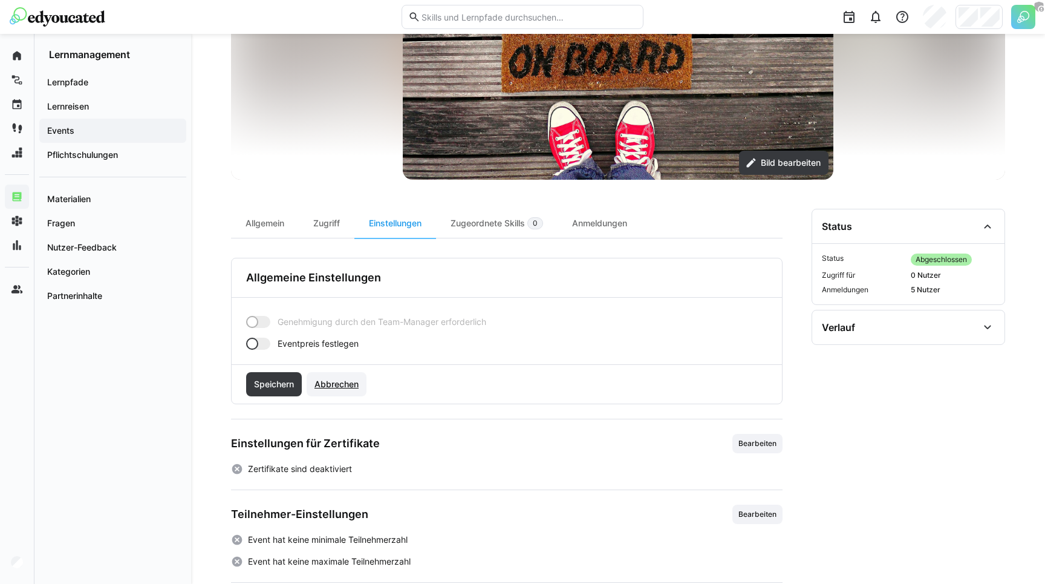
click at [343, 379] on span "Abbrechen" at bounding box center [337, 384] width 48 height 12
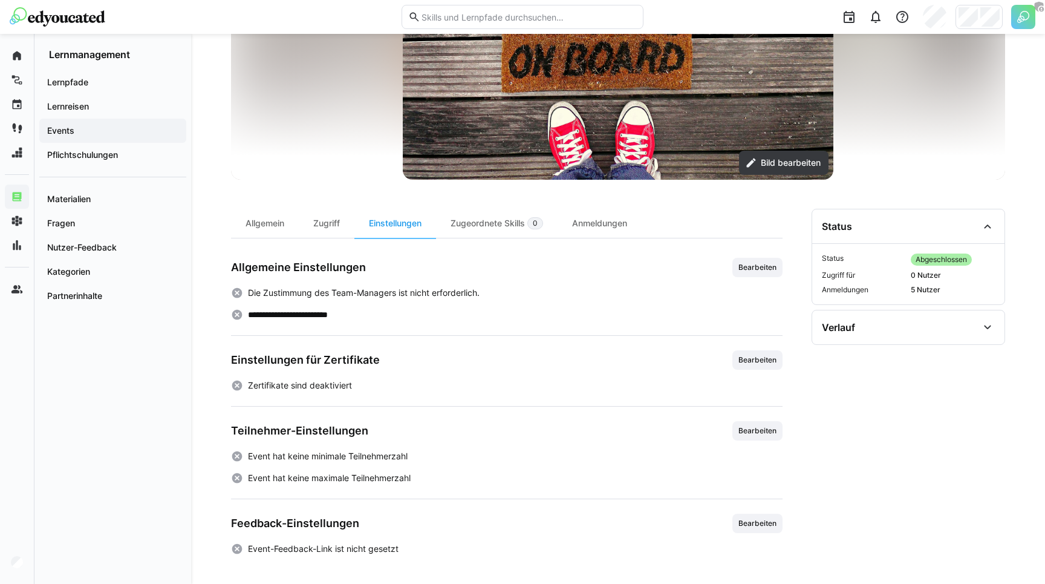
click at [77, 130] on span "Events" at bounding box center [112, 131] width 135 height 12
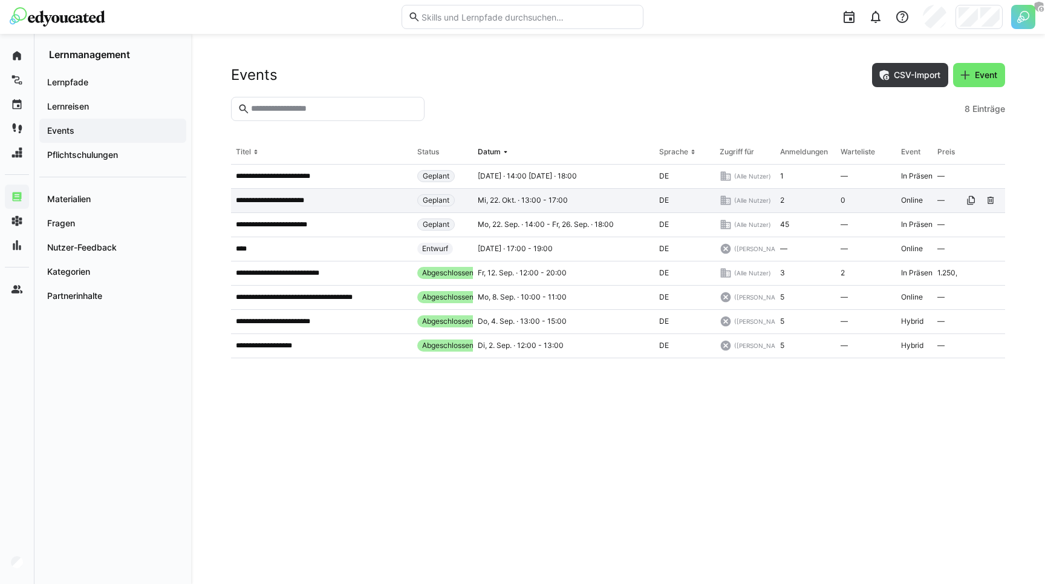
click at [322, 195] on app-table-first-column "**********" at bounding box center [322, 200] width 172 height 10
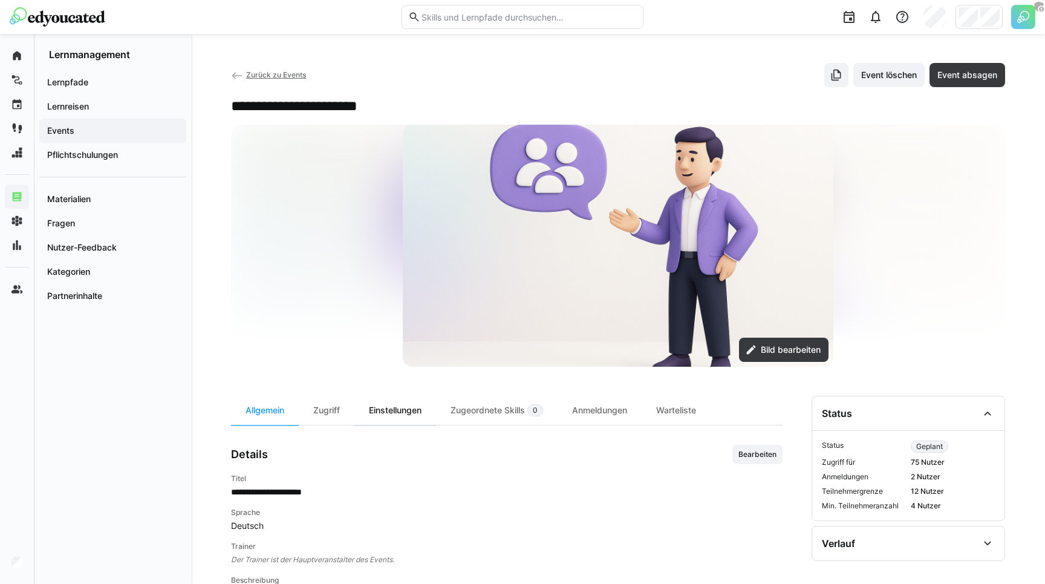
click at [387, 405] on div "Einstellungen" at bounding box center [395, 409] width 82 height 29
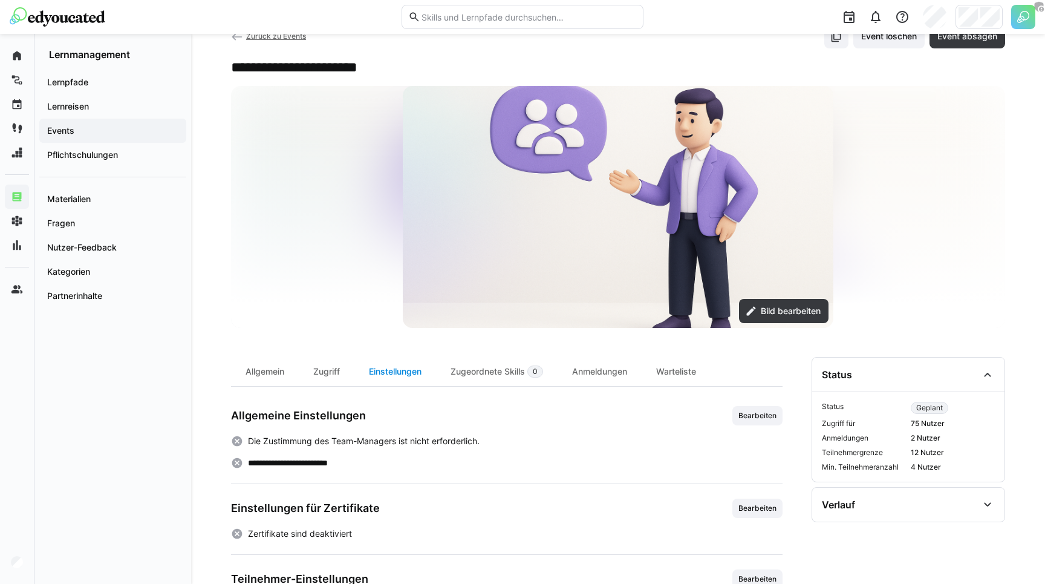
scroll to position [187, 0]
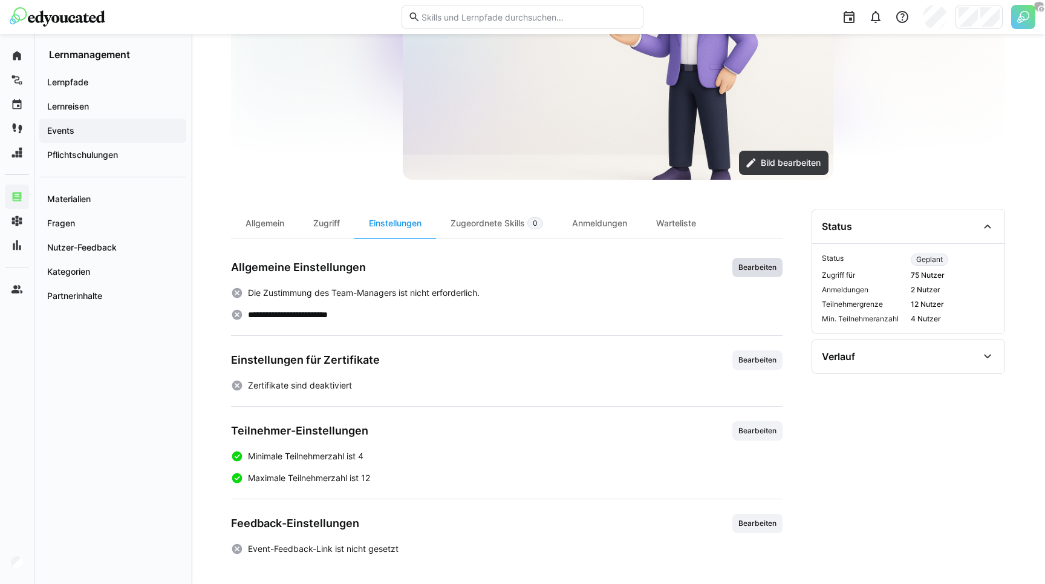
click at [762, 257] on div "**********" at bounding box center [506, 382] width 551 height 346
click at [735, 264] on span "Bearbeiten" at bounding box center [757, 267] width 50 height 19
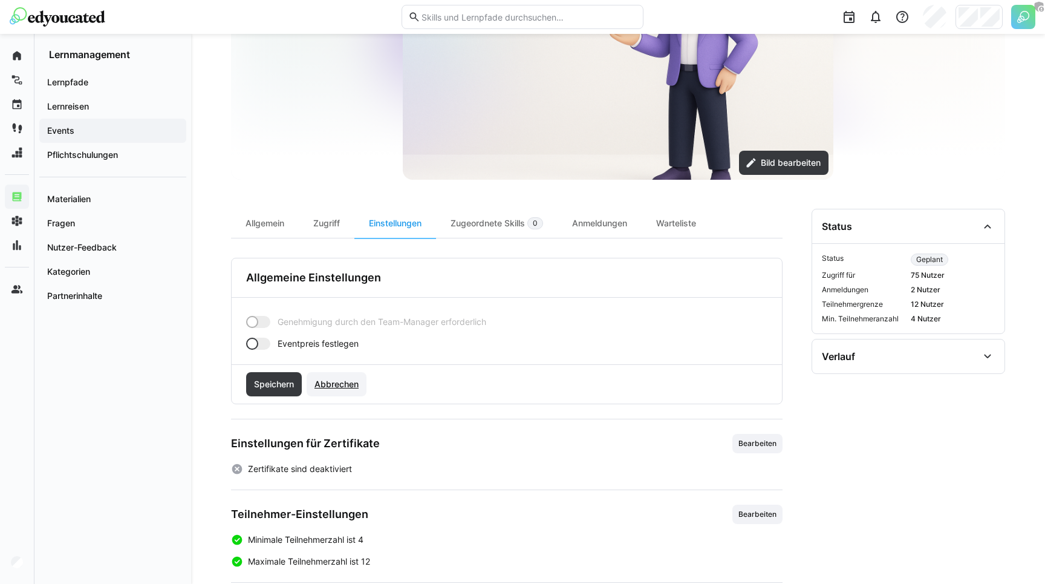
click at [342, 386] on span "Abbrechen" at bounding box center [337, 384] width 48 height 12
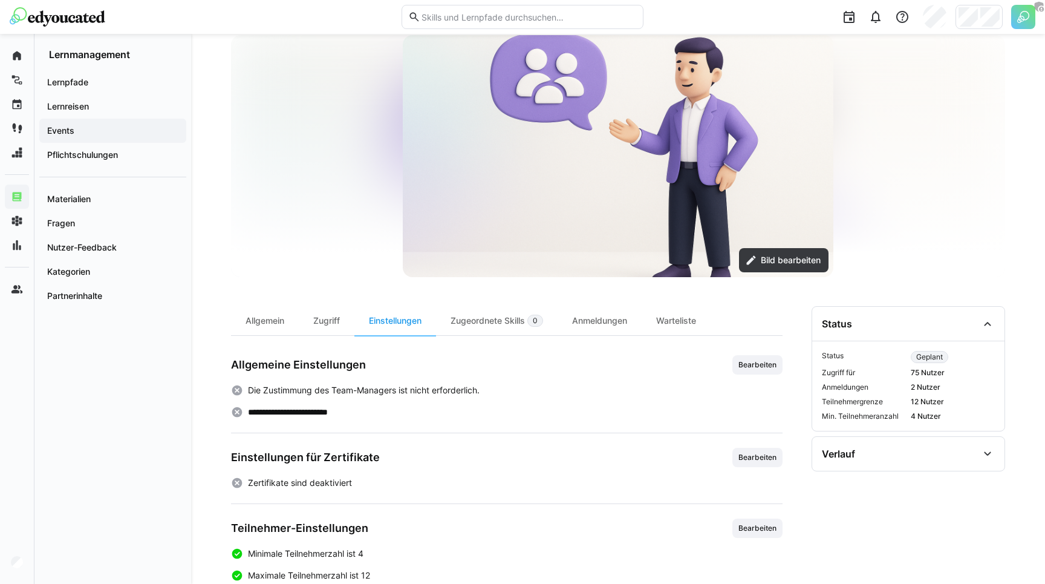
scroll to position [0, 0]
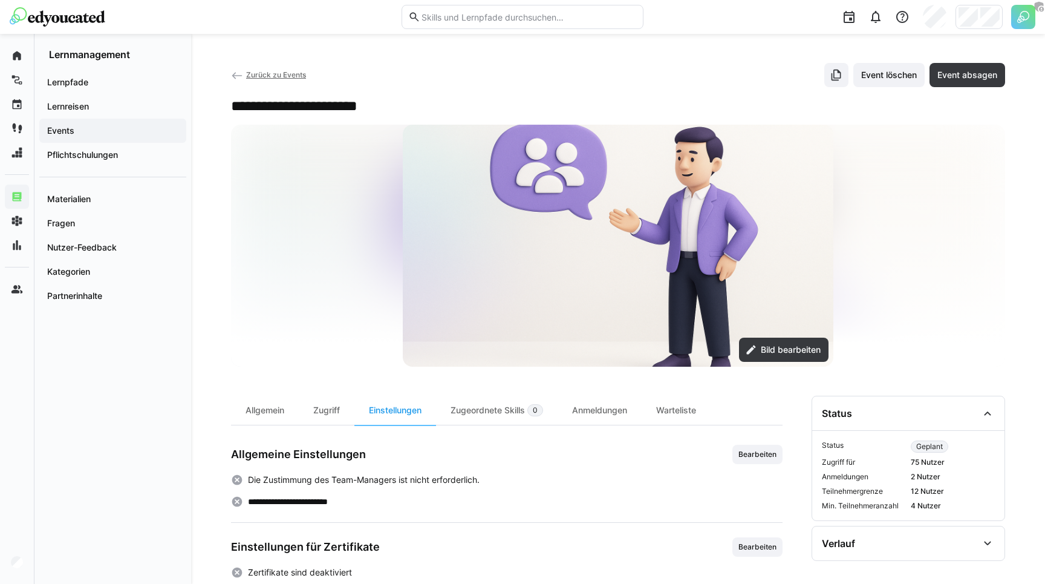
click at [767, 70] on div "Zurück zu Events Event löschen Event absagen" at bounding box center [618, 75] width 774 height 24
click at [253, 74] on span "Zurück zu Events" at bounding box center [276, 74] width 60 height 9
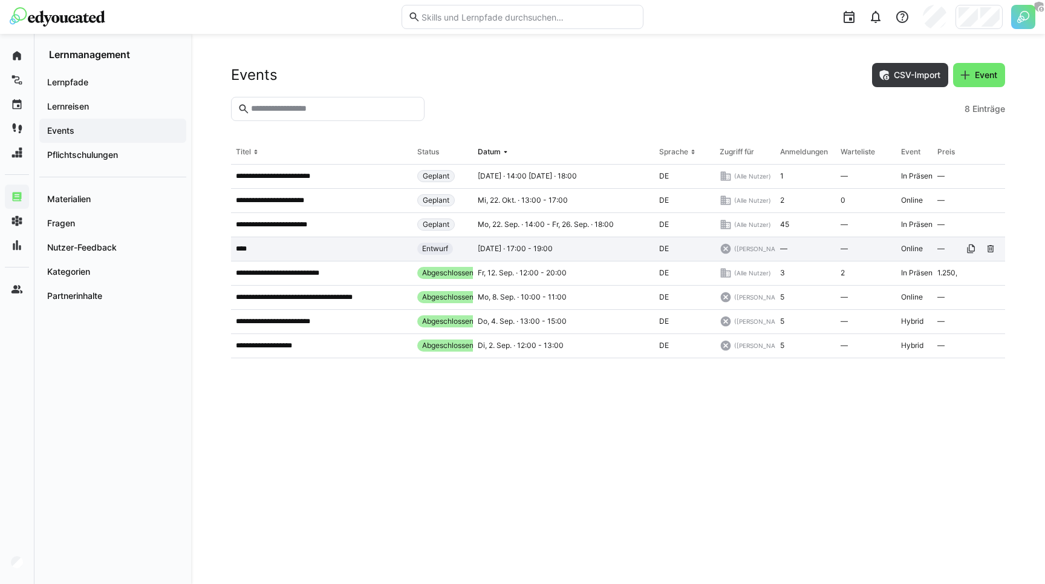
click at [265, 249] on app-table-first-column "****" at bounding box center [322, 249] width 172 height 10
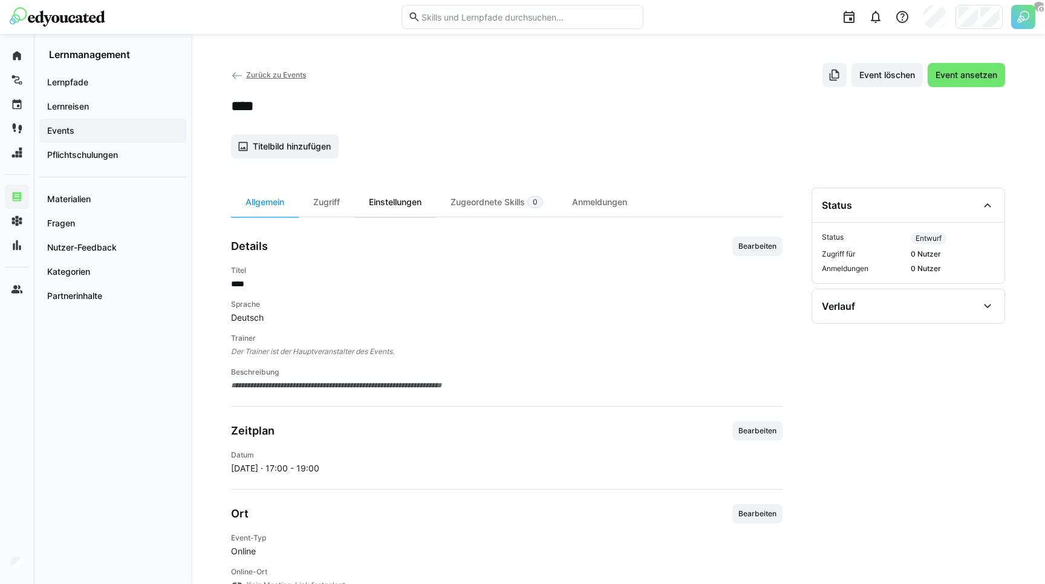
click at [402, 203] on div "Einstellungen" at bounding box center [395, 201] width 82 height 29
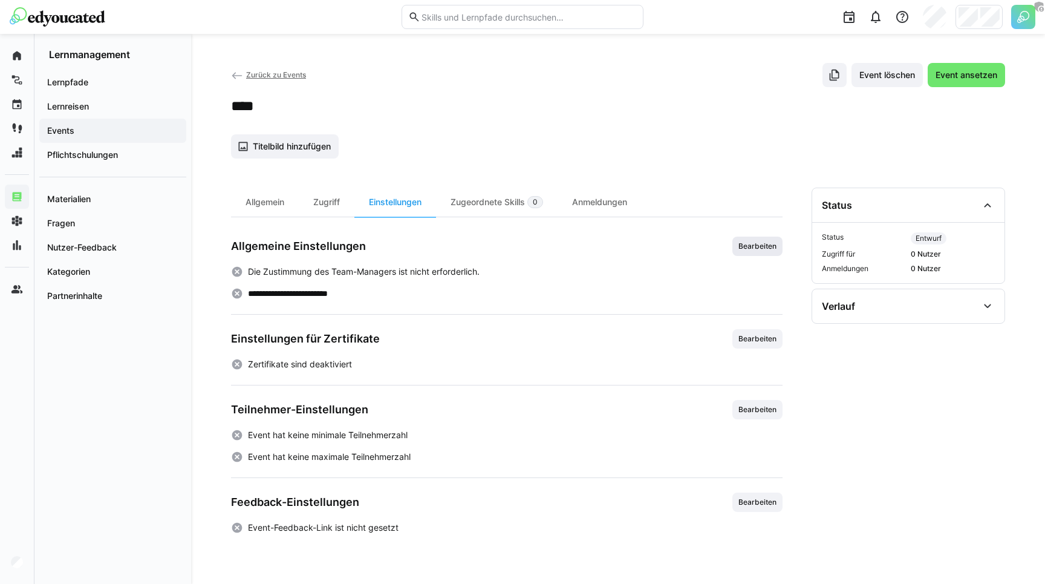
click at [773, 240] on span "Bearbeiten" at bounding box center [757, 245] width 50 height 19
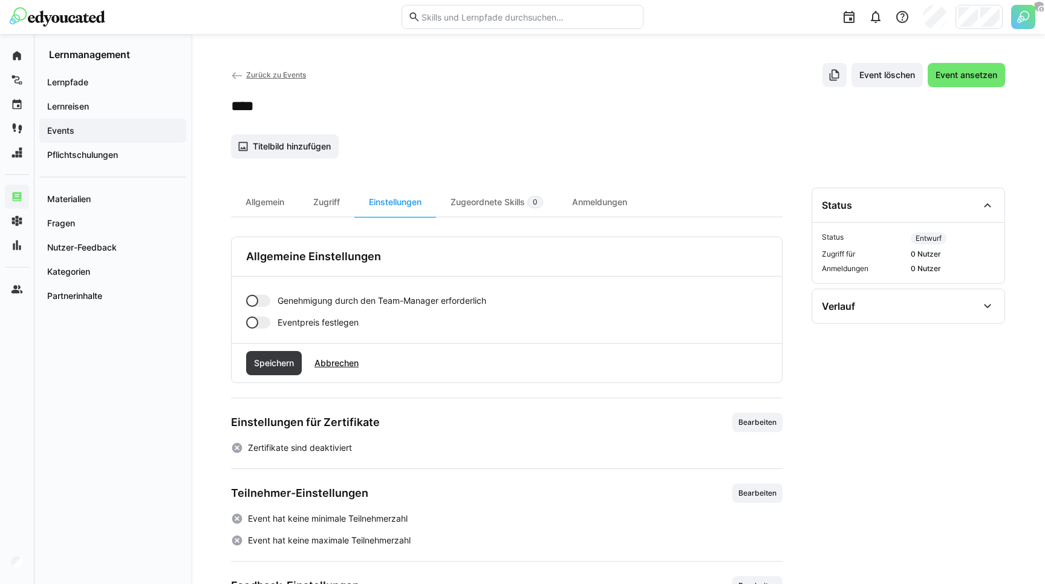
click at [300, 296] on span "Genehmigung durch den Team-Manager erforderlich" at bounding box center [382, 300] width 209 height 12
click at [275, 368] on span "Speichern" at bounding box center [274, 363] width 44 height 12
click at [265, 202] on div "Allgemein" at bounding box center [265, 201] width 68 height 29
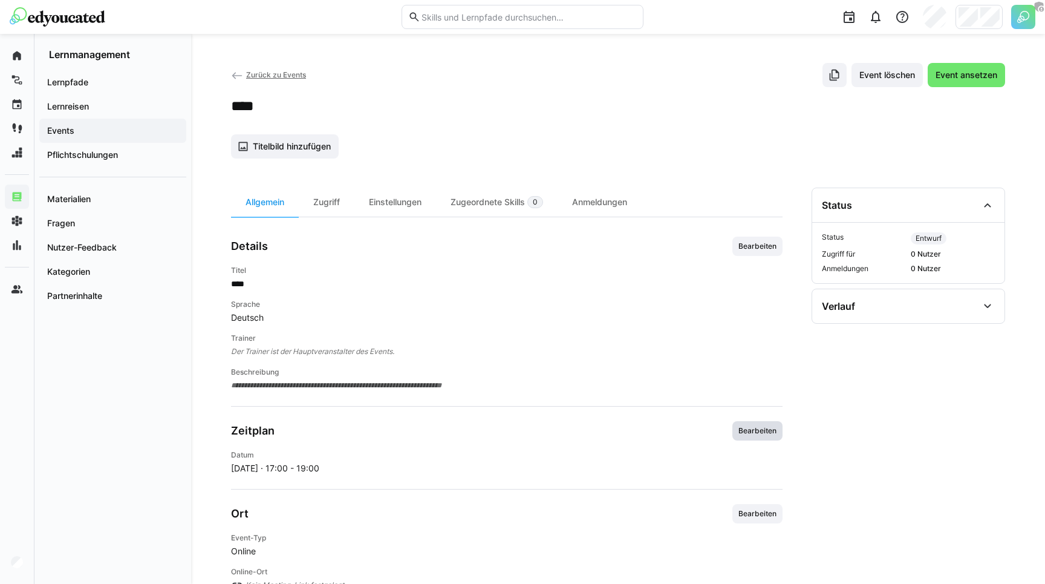
click at [771, 430] on span "Bearbeiten" at bounding box center [757, 431] width 41 height 10
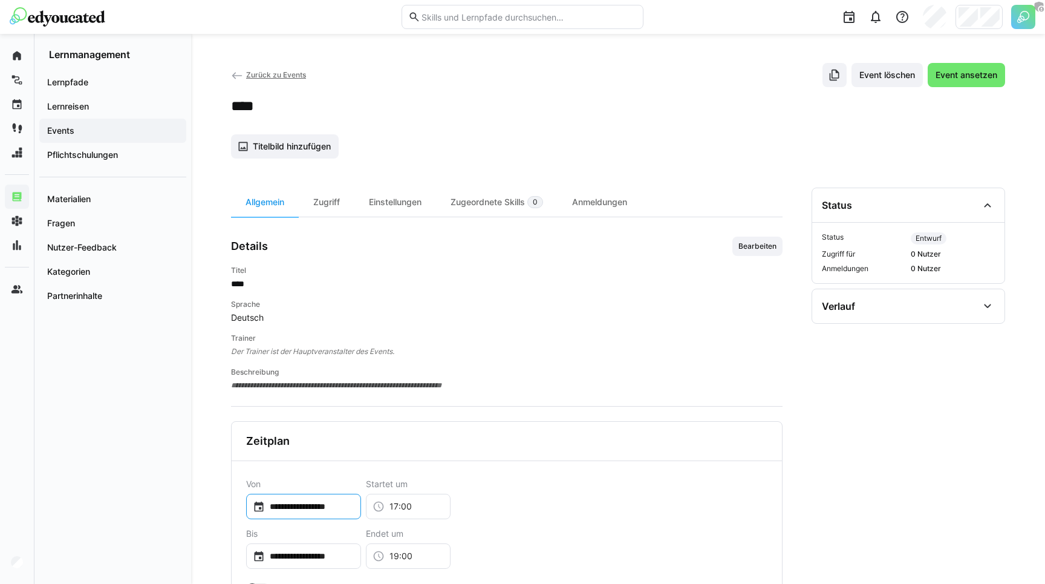
click at [319, 496] on div "**********" at bounding box center [303, 505] width 115 height 25
click at [357, 452] on span "26" at bounding box center [360, 452] width 22 height 22
type input "**********"
click at [322, 545] on div "**********" at bounding box center [303, 555] width 115 height 25
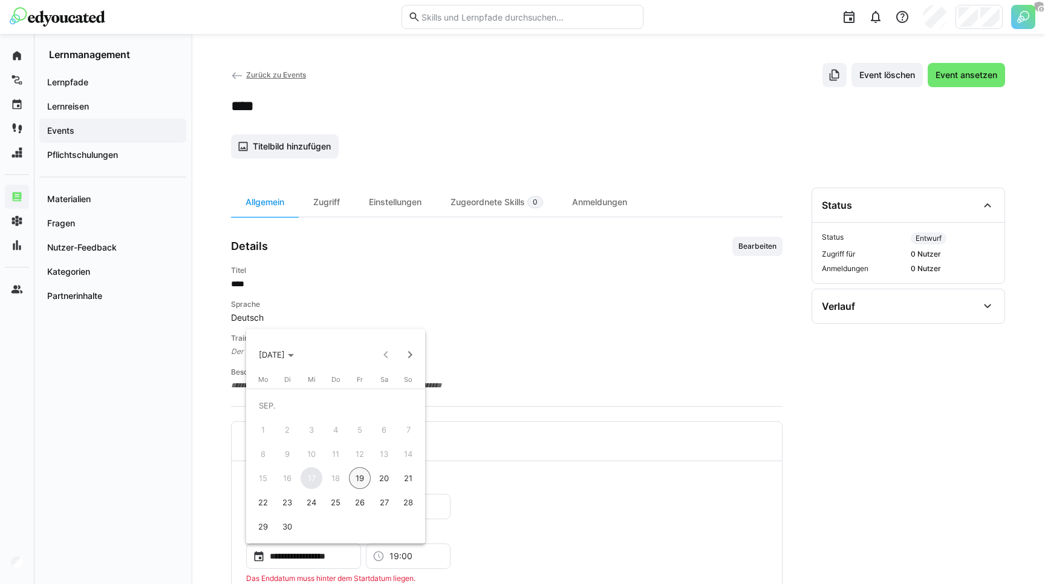
click at [364, 500] on span "26" at bounding box center [360, 502] width 22 height 22
type input "**********"
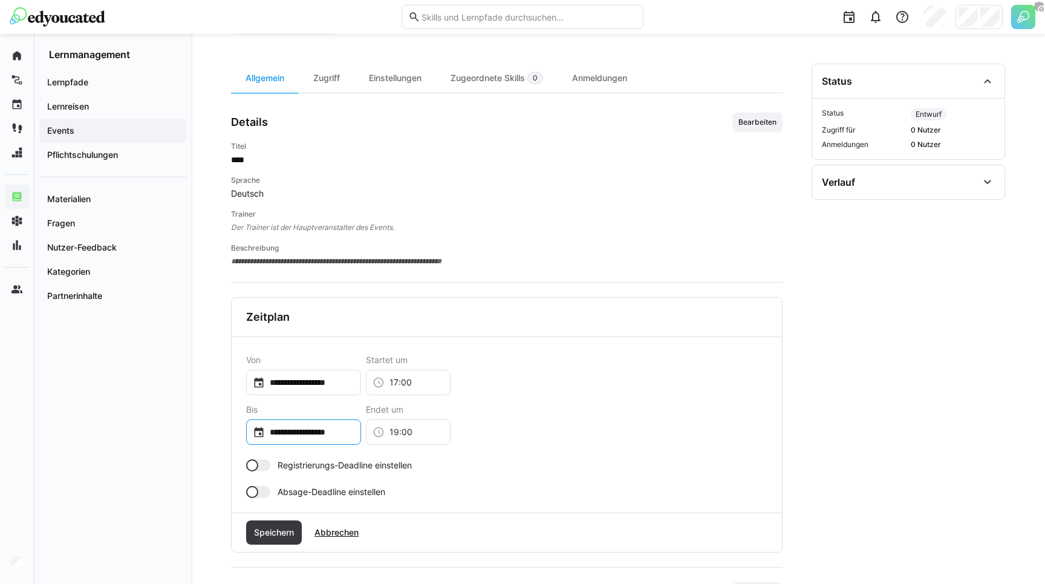
scroll to position [173, 0]
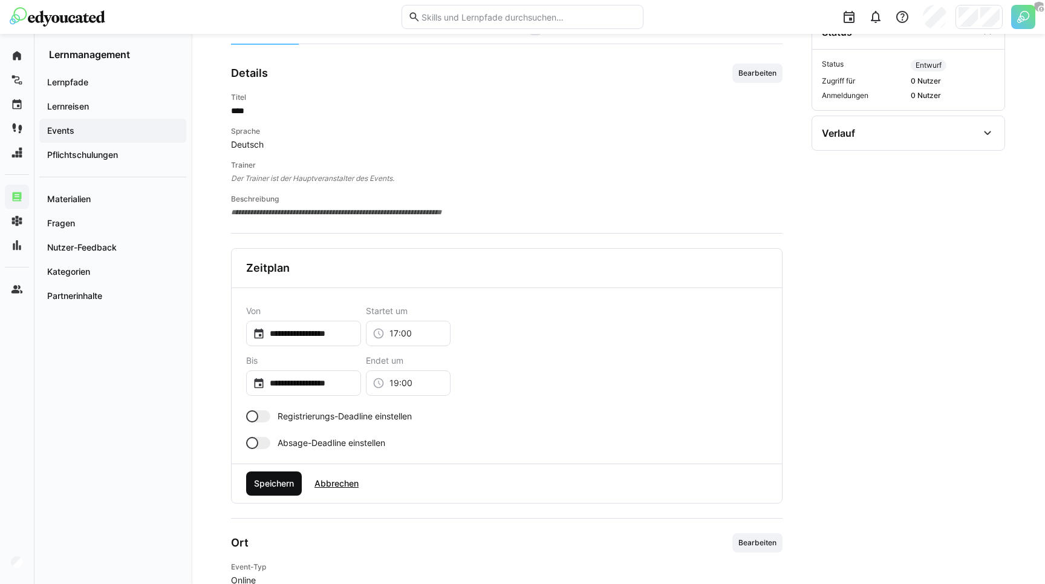
click at [289, 483] on span "Speichern" at bounding box center [274, 483] width 44 height 12
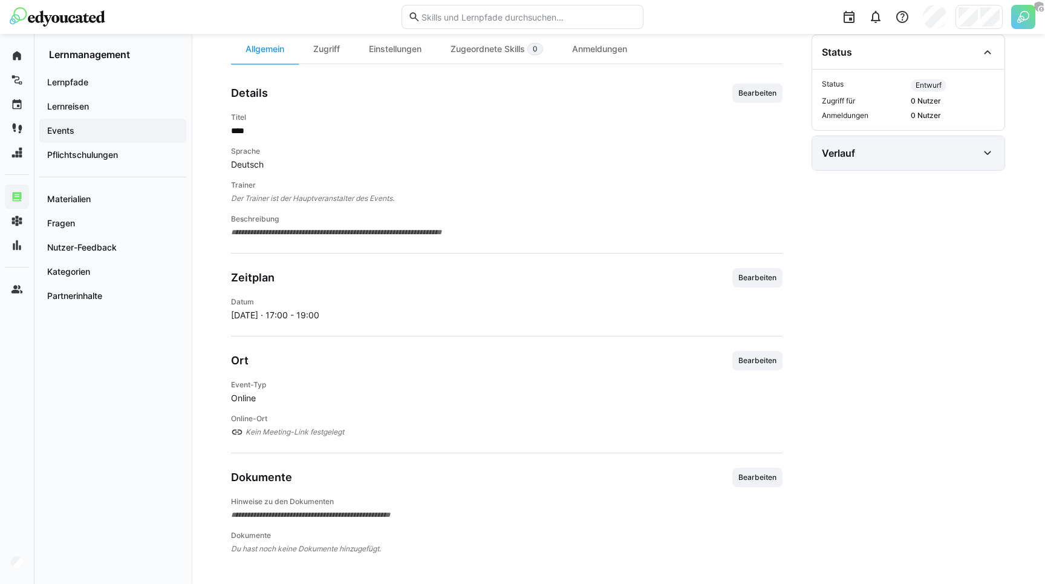
scroll to position [0, 0]
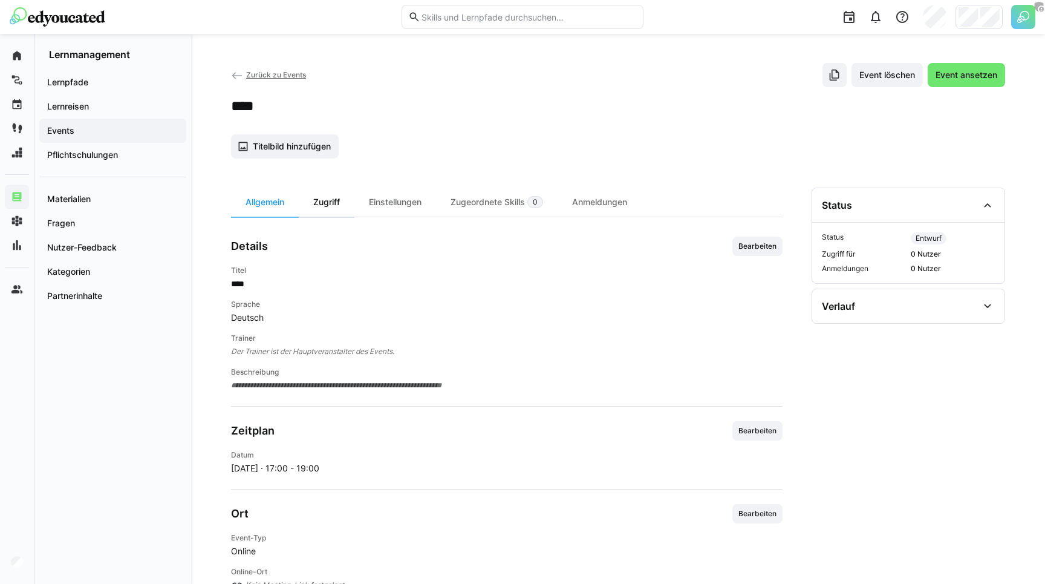
click at [333, 195] on div "Zugriff" at bounding box center [327, 201] width 56 height 29
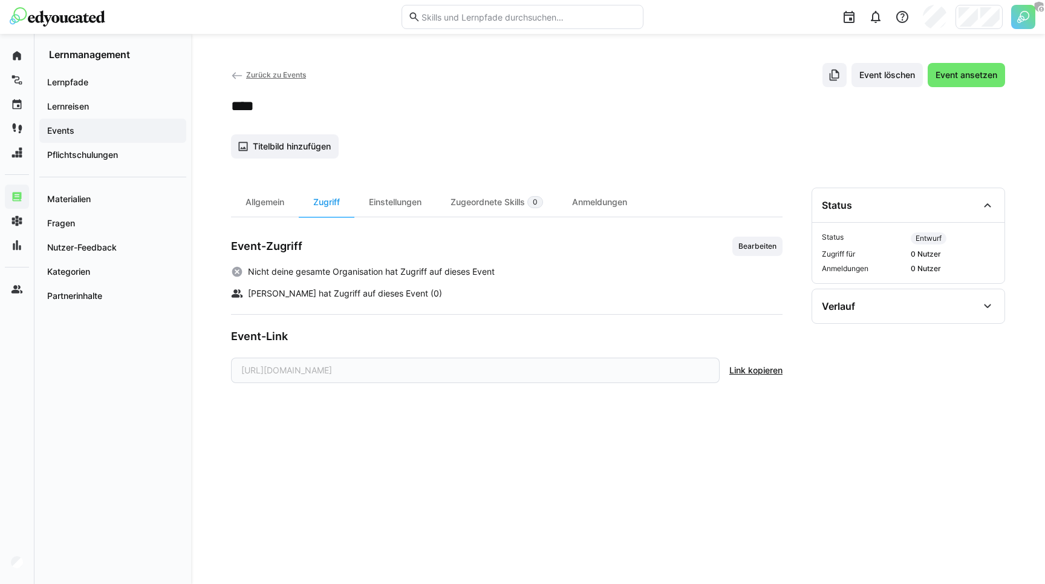
click at [758, 261] on div "Event-Zugriff Bearbeiten Nicht deine gesamte Organisation hat Zugriff auf diese…" at bounding box center [506, 267] width 551 height 63
click at [758, 247] on span "Bearbeiten" at bounding box center [757, 246] width 41 height 10
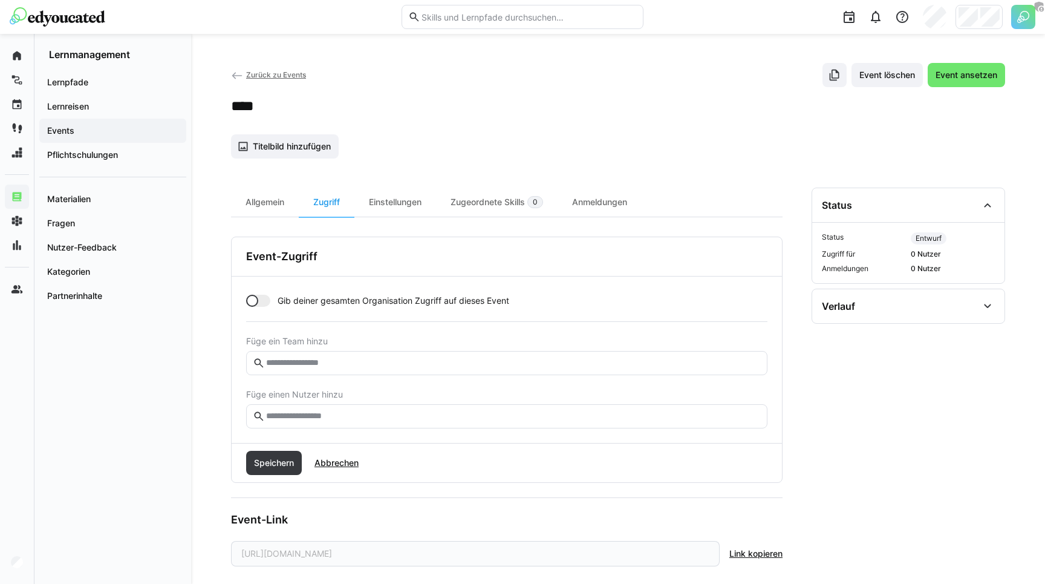
click at [285, 300] on span "Gib deiner gesamten Organisation Zugriff auf dieses Event" at bounding box center [394, 300] width 232 height 12
click at [279, 460] on span "Speichern" at bounding box center [274, 463] width 44 height 12
click at [969, 77] on span "Event ansetzen" at bounding box center [966, 75] width 65 height 12
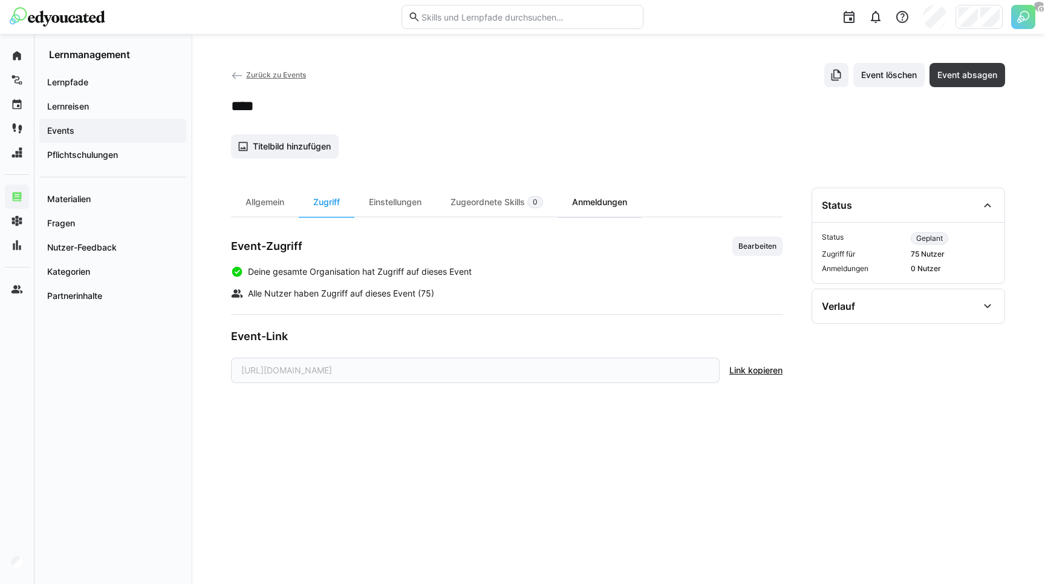
click at [616, 199] on div "Anmeldungen" at bounding box center [600, 201] width 84 height 29
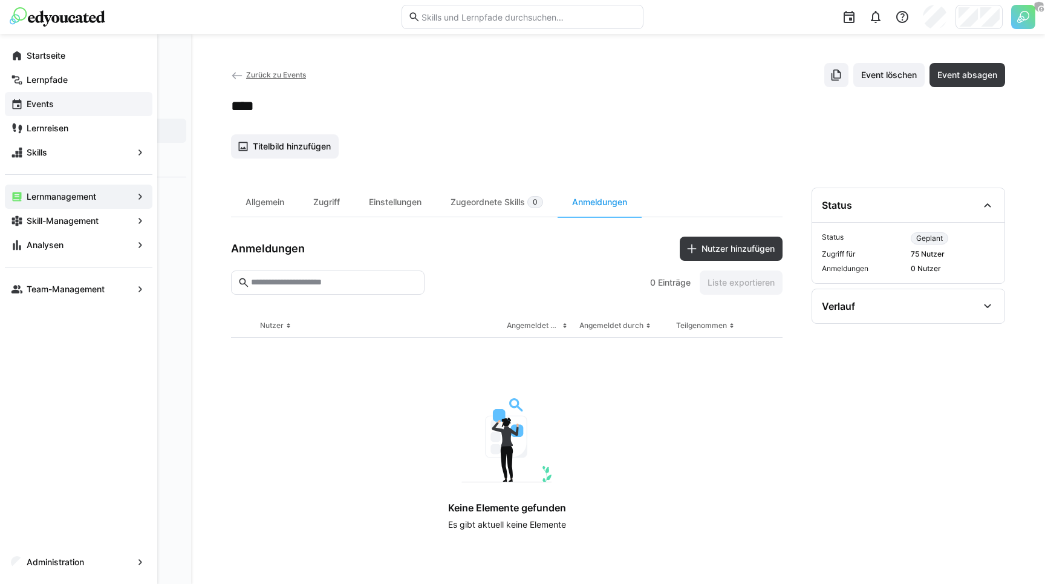
click at [42, 94] on div "Events" at bounding box center [79, 104] width 148 height 24
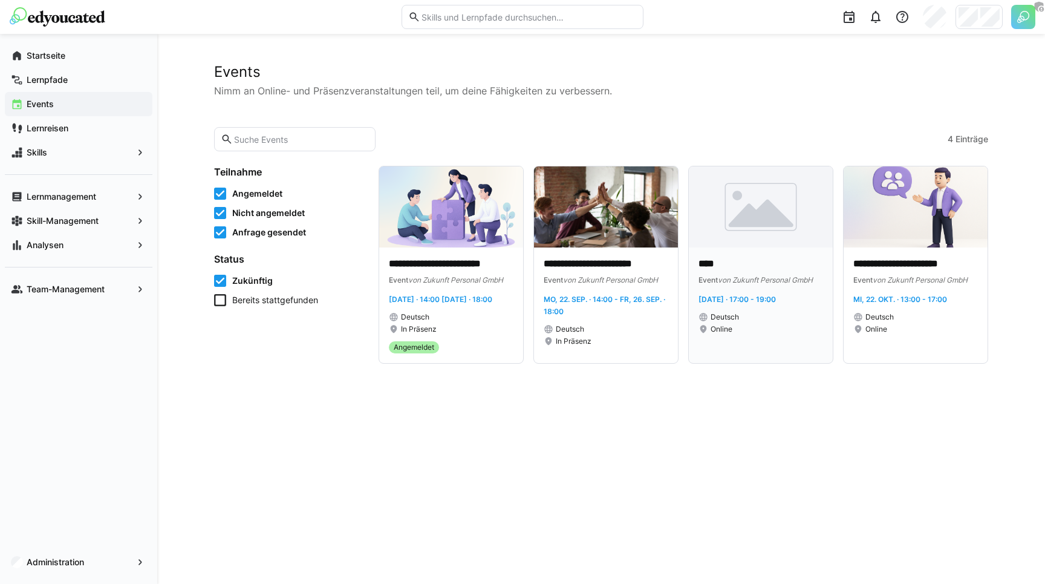
click at [752, 253] on div "**** Event von Zukunft Personal GmbH Fr, 26. Sep. · 17:00 - 19:00 Deutsch Online" at bounding box center [761, 304] width 144 height 115
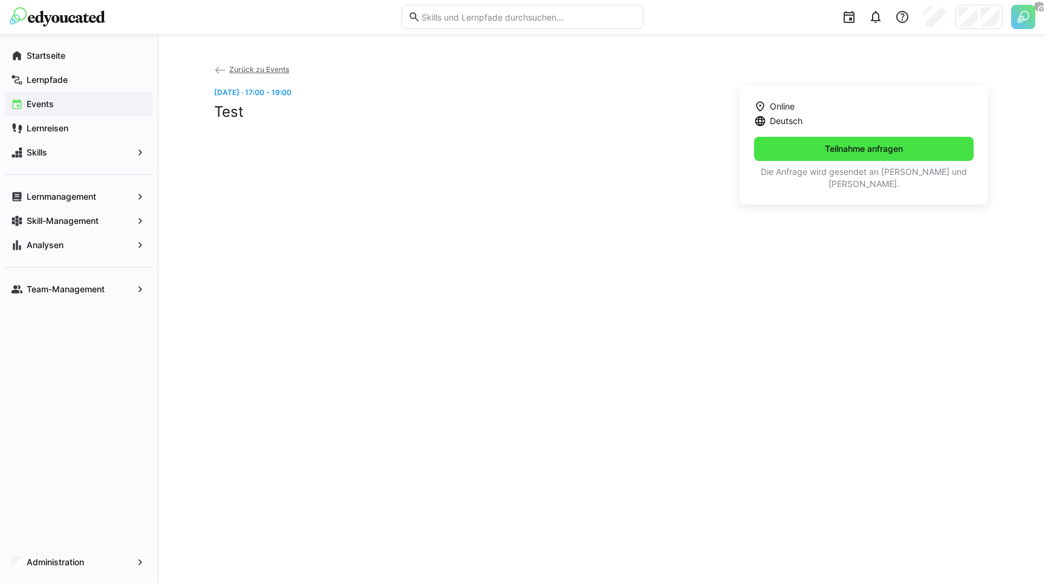
click at [864, 148] on span "Teilnahme anfragen" at bounding box center [864, 149] width 82 height 12
click at [73, 189] on div "Lernmanagement" at bounding box center [79, 196] width 148 height 24
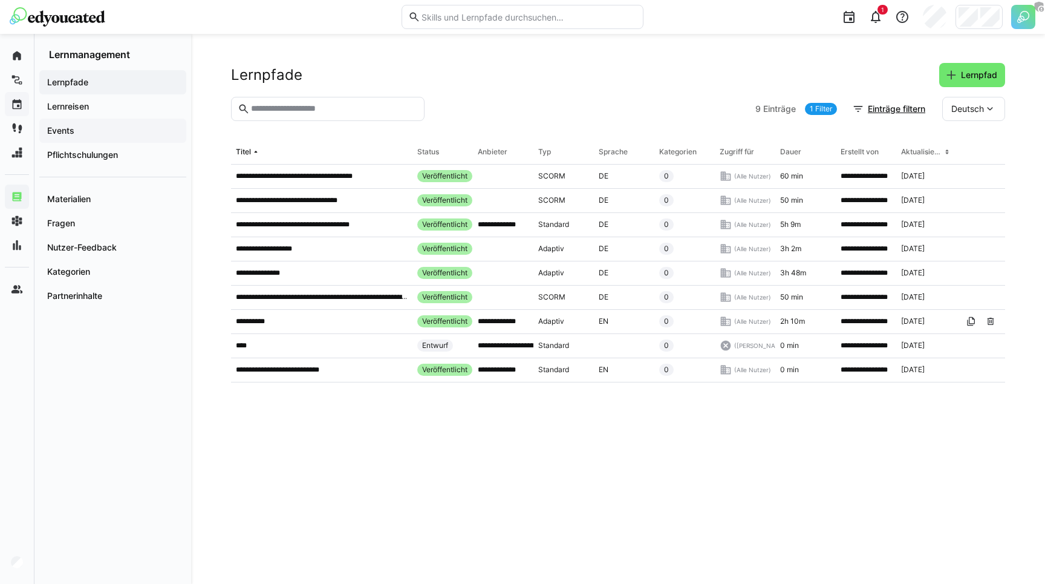
click at [110, 137] on div "Events" at bounding box center [112, 131] width 147 height 24
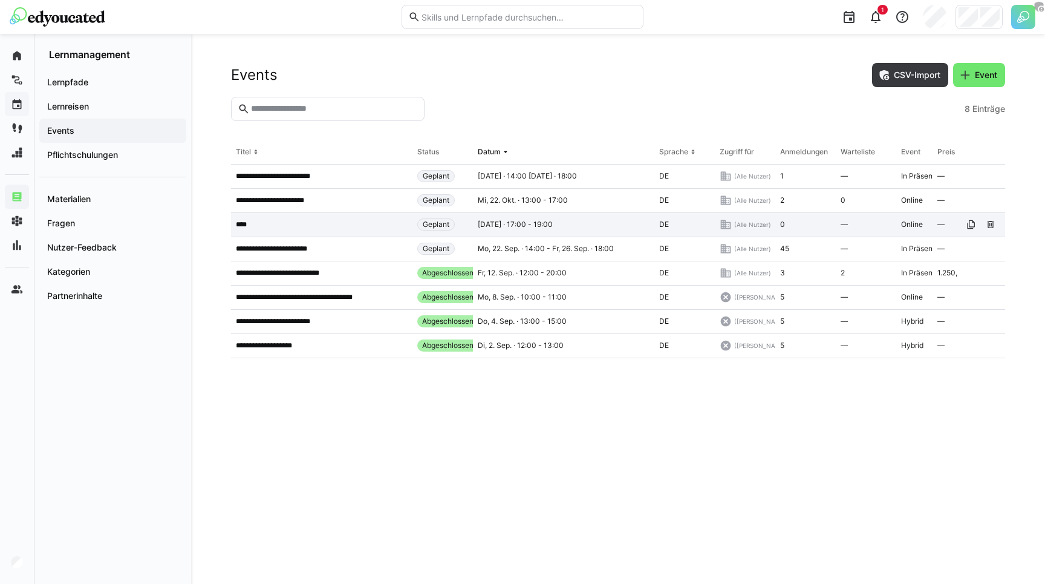
click at [279, 226] on app-table-first-column "****" at bounding box center [322, 225] width 172 height 10
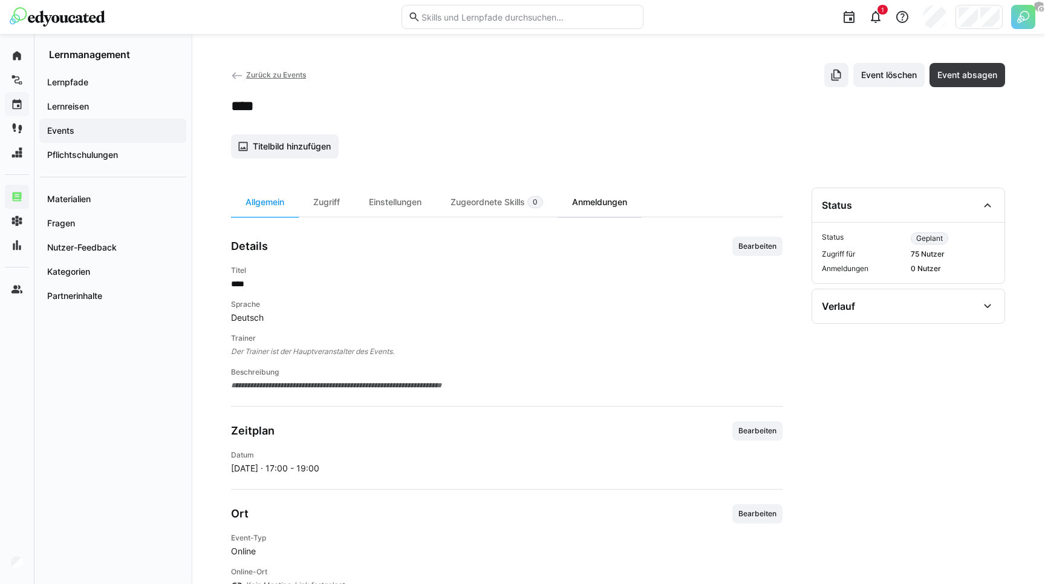
click at [619, 193] on div "Anmeldungen" at bounding box center [600, 201] width 84 height 29
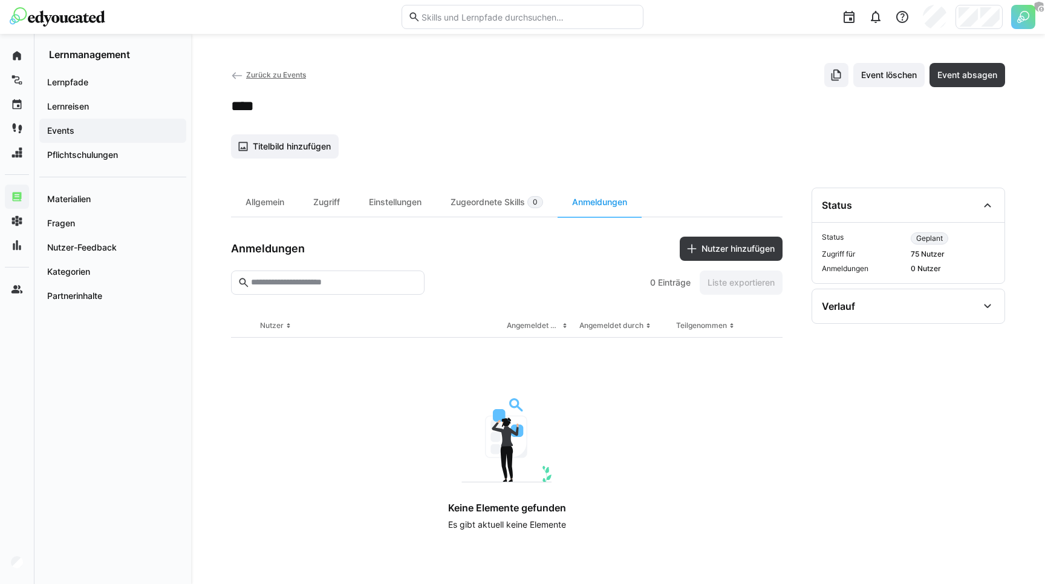
click at [543, 115] on app-details-header "Zurück zu Events Event löschen Event absagen **** Titelbild hinzufügen" at bounding box center [618, 111] width 774 height 96
click at [403, 86] on div "Zurück zu Events Event löschen Event absagen" at bounding box center [618, 75] width 774 height 24
